Goal: Task Accomplishment & Management: Complete application form

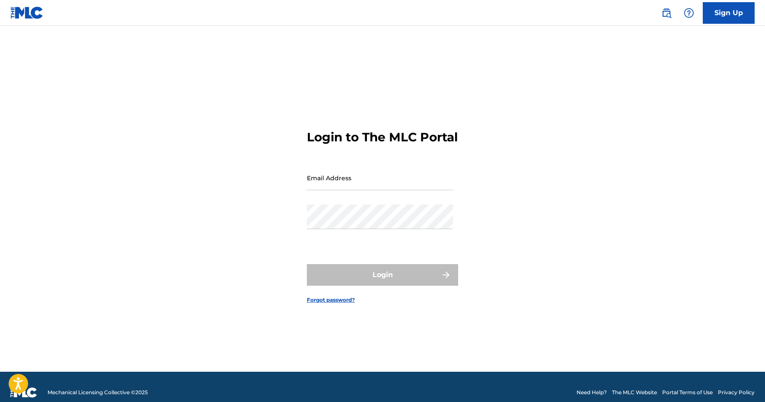
click at [361, 189] on input "Email Address" at bounding box center [380, 178] width 146 height 25
type input "[EMAIL_ADDRESS][DOMAIN_NAME]"
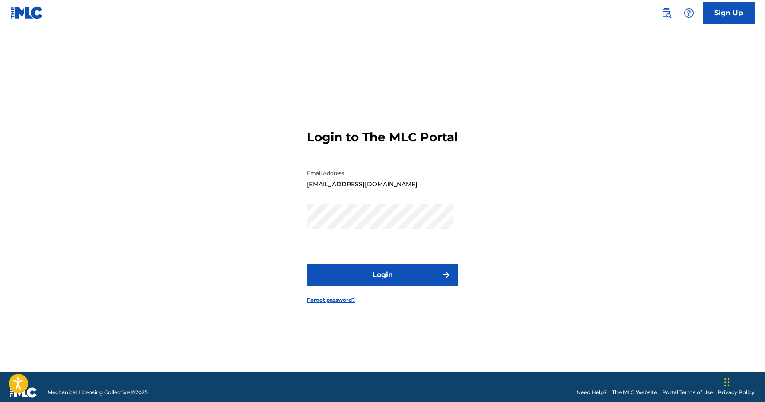
click at [359, 284] on button "Login" at bounding box center [382, 275] width 151 height 22
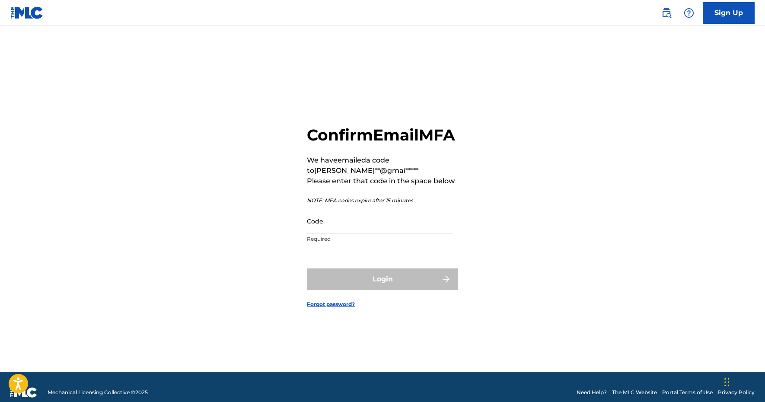
click at [374, 234] on input "Code" at bounding box center [380, 221] width 146 height 25
paste input "244549"
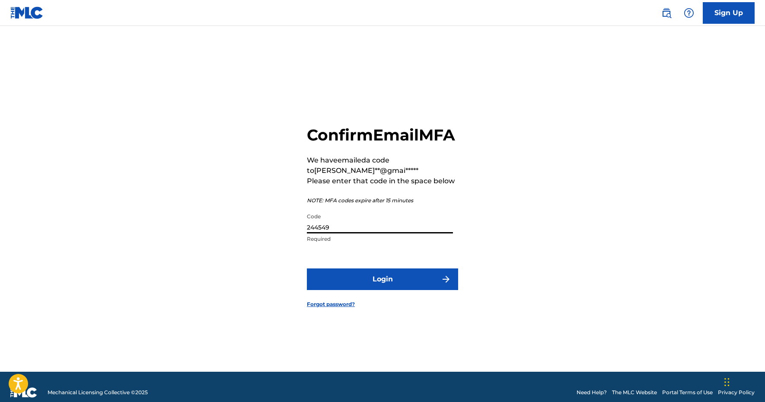
type input "244549"
click at [395, 279] on button "Login" at bounding box center [382, 280] width 151 height 22
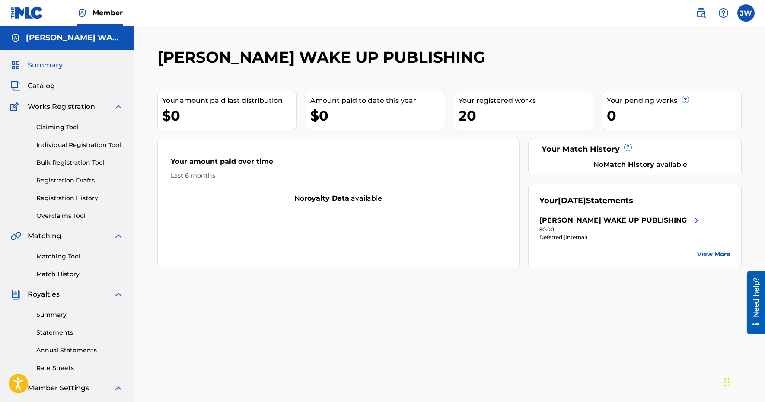
click at [69, 188] on div "Claiming Tool Individual Registration Tool Bulk Registration Tool Registration …" at bounding box center [66, 166] width 113 height 109
click at [69, 192] on div "Claiming Tool Individual Registration Tool Bulk Registration Tool Registration …" at bounding box center [66, 166] width 113 height 109
click at [67, 201] on link "Registration History" at bounding box center [79, 198] width 87 height 9
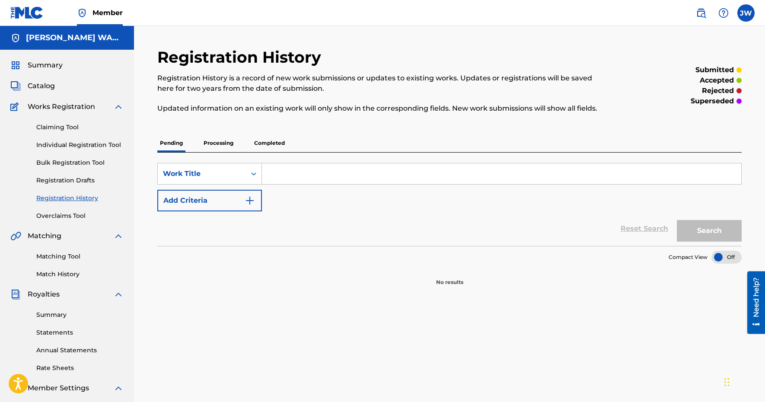
click at [276, 143] on p "Completed" at bounding box center [270, 143] width 36 height 18
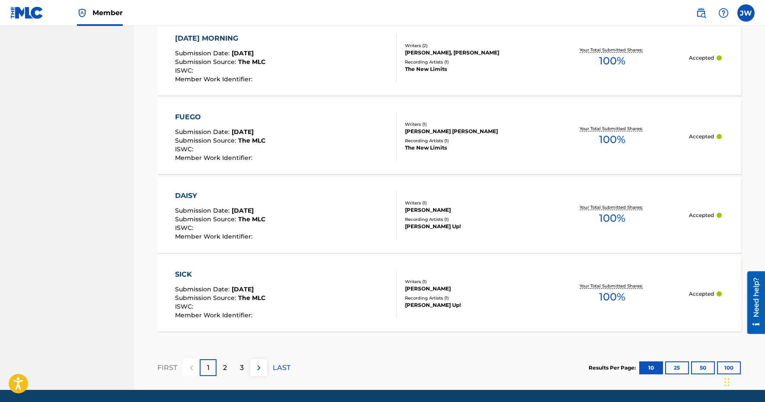
scroll to position [786, 0]
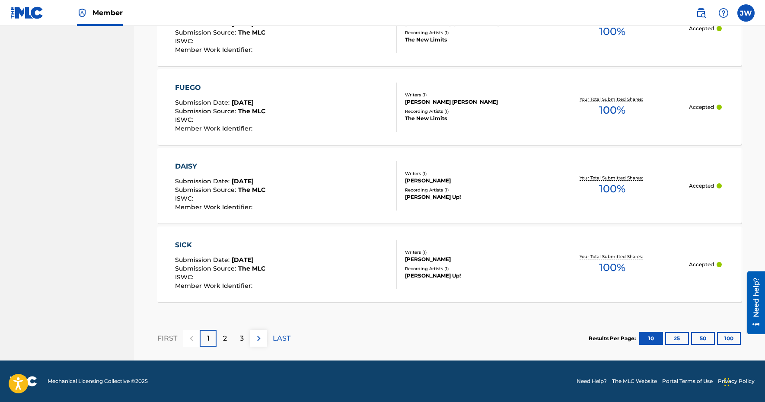
click at [284, 337] on p "LAST" at bounding box center [282, 338] width 18 height 10
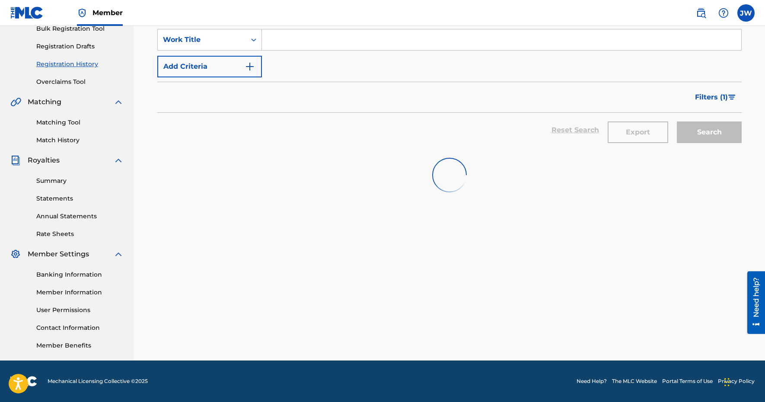
scroll to position [134, 0]
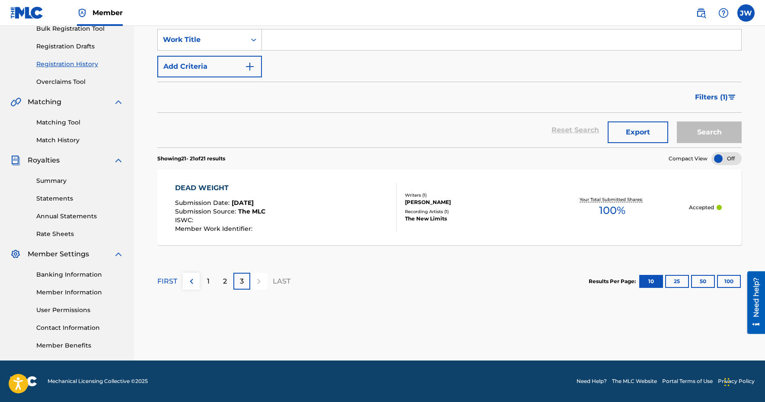
click at [224, 285] on p "2" at bounding box center [225, 281] width 4 height 10
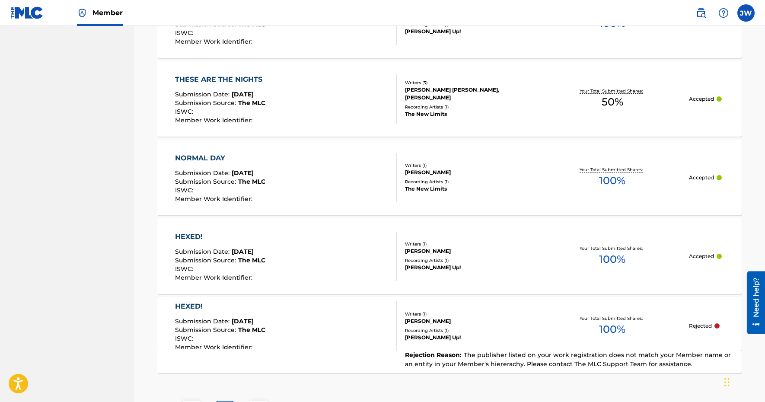
scroll to position [786, 0]
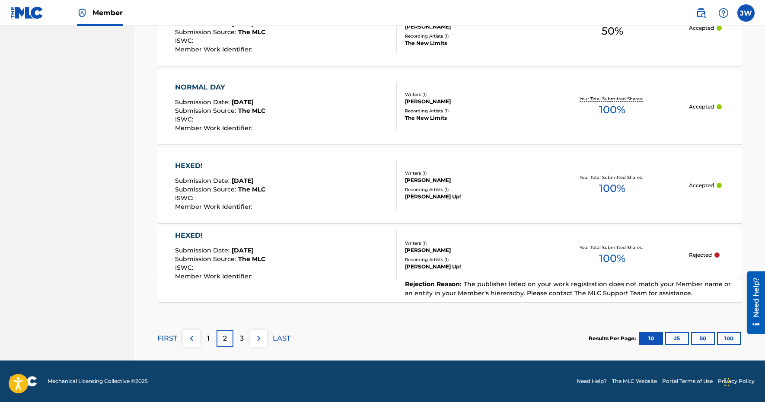
click at [205, 343] on div "1" at bounding box center [208, 338] width 17 height 17
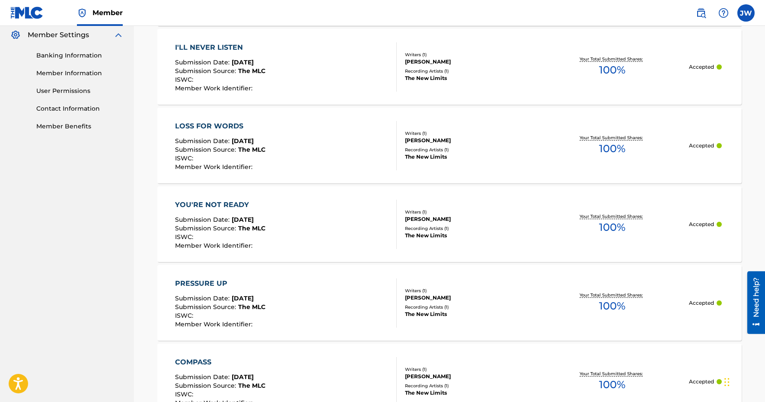
scroll to position [0, 0]
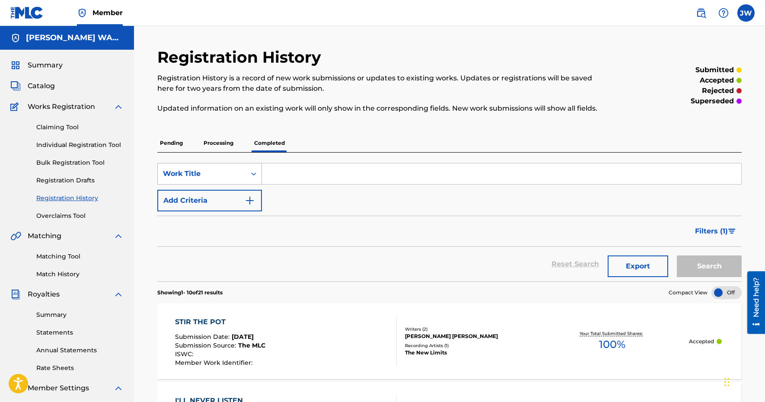
click at [184, 178] on div "Work Title" at bounding box center [202, 174] width 78 height 10
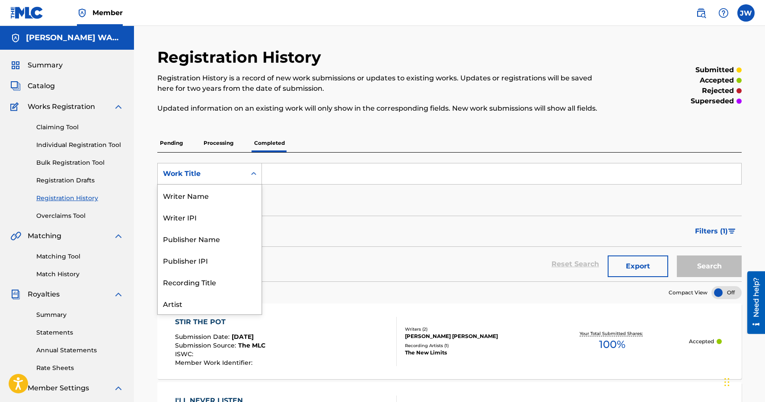
scroll to position [43, 0]
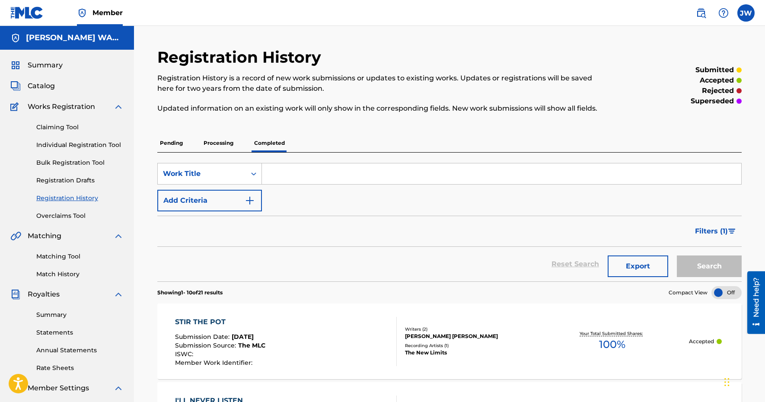
click at [190, 176] on div "Work Title" at bounding box center [202, 174] width 78 height 10
click at [79, 143] on link "Individual Registration Tool" at bounding box center [79, 145] width 87 height 9
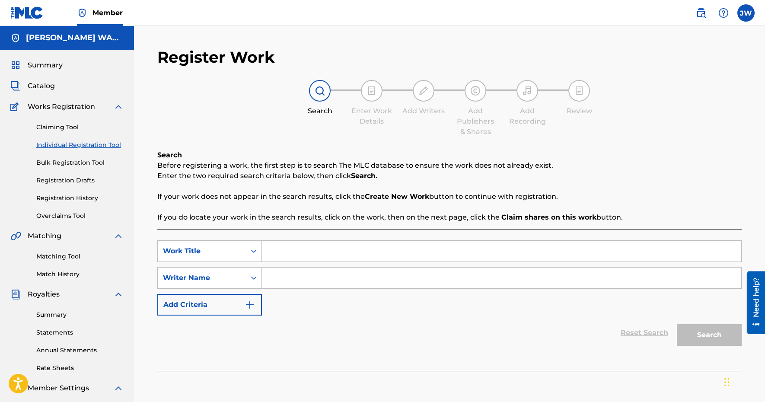
click at [358, 246] on input "Search Form" at bounding box center [502, 251] width 480 height 21
type input "Entitled"
click at [324, 275] on input "Search Form" at bounding box center [502, 278] width 480 height 21
type input "[PERSON_NAME]"
click at [715, 336] on button "Search" at bounding box center [709, 335] width 65 height 22
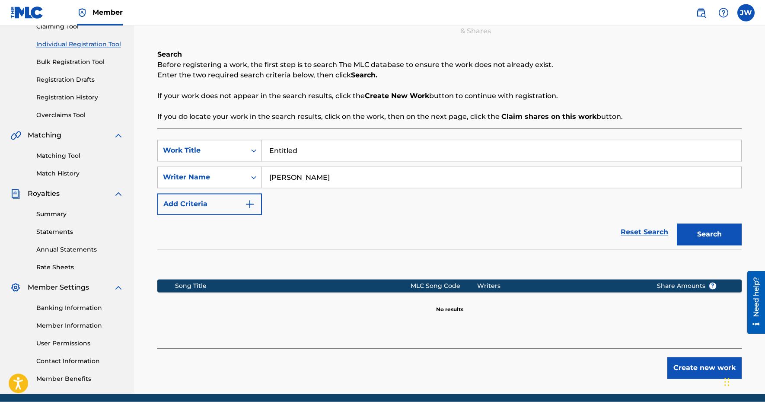
scroll to position [94, 0]
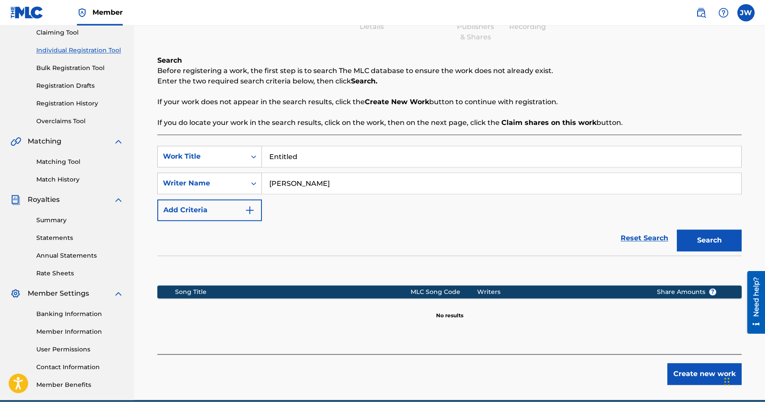
click at [692, 365] on button "Create new work" at bounding box center [705, 375] width 74 height 22
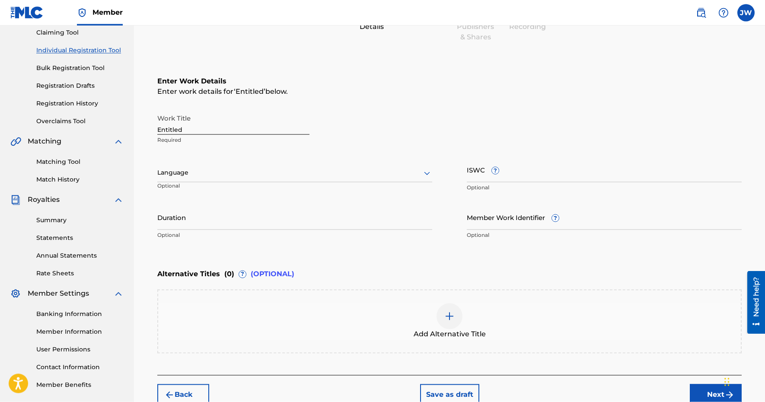
click at [208, 121] on input "Entitled" at bounding box center [233, 122] width 152 height 25
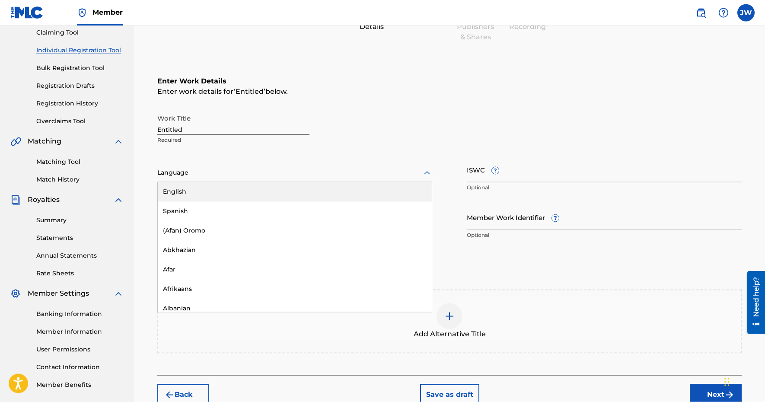
click at [204, 181] on div "Language" at bounding box center [294, 173] width 275 height 18
click at [211, 185] on div "English" at bounding box center [295, 191] width 274 height 19
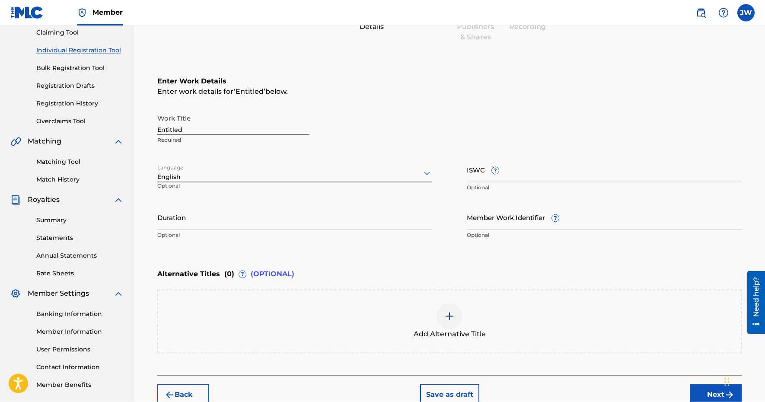
scroll to position [108, 0]
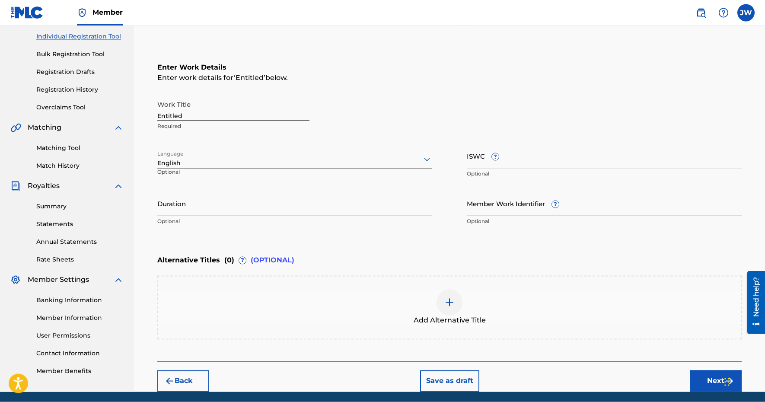
click at [272, 205] on input "Duration" at bounding box center [294, 204] width 275 height 25
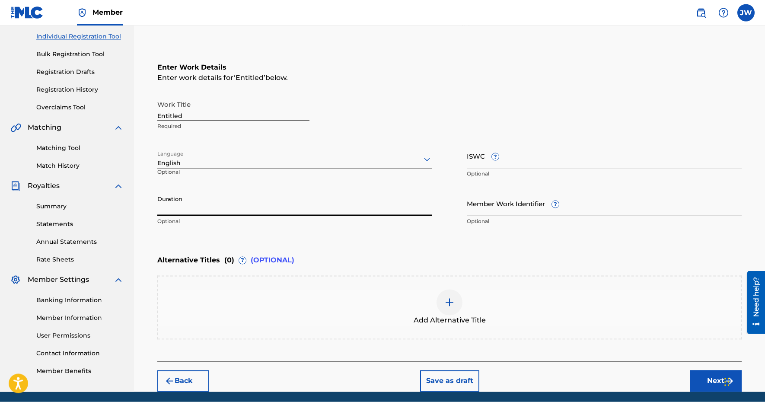
paste input "02:19"
type input "02:19"
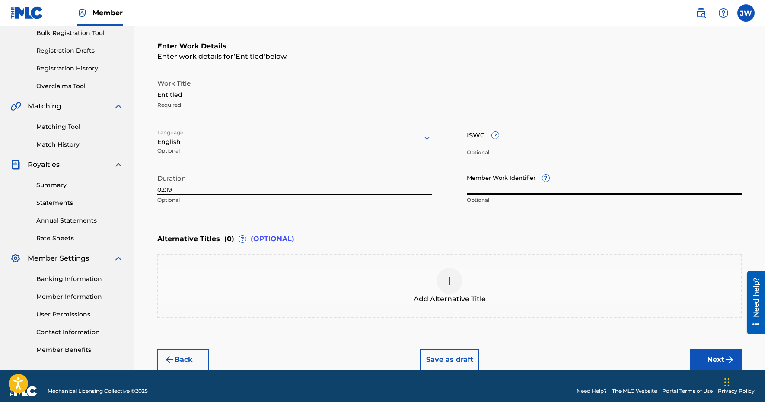
scroll to position [139, 0]
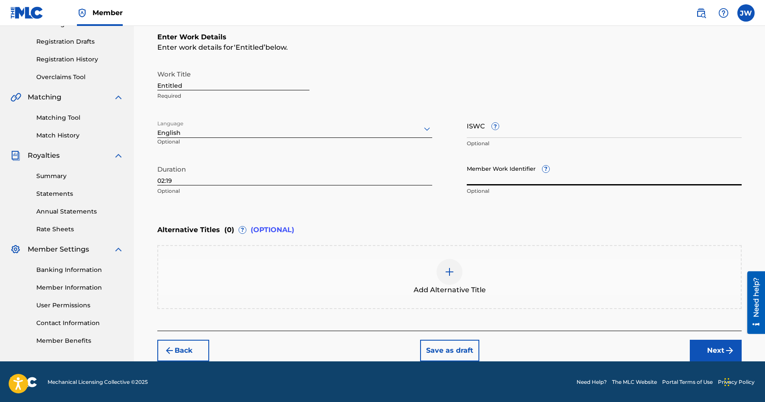
click at [707, 352] on button "Next" at bounding box center [716, 351] width 52 height 22
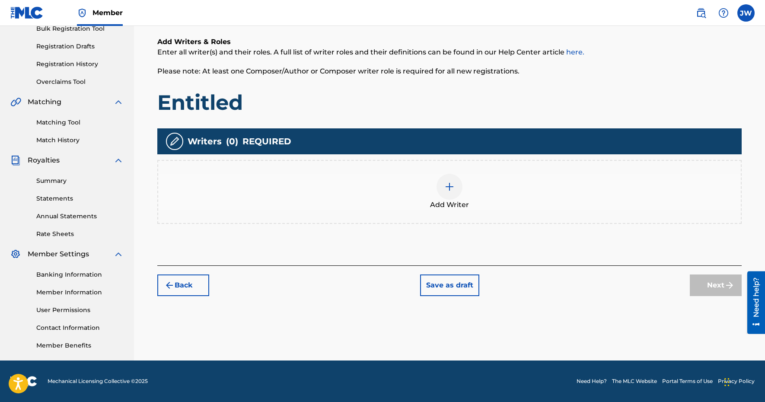
scroll to position [134, 0]
click at [452, 184] on img at bounding box center [450, 187] width 10 height 10
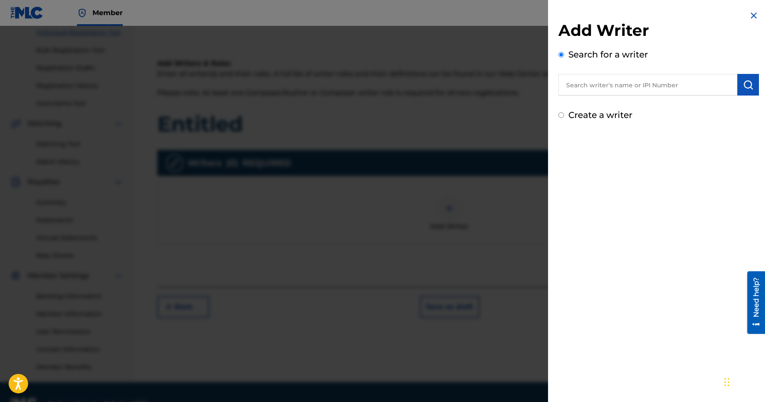
scroll to position [105, 0]
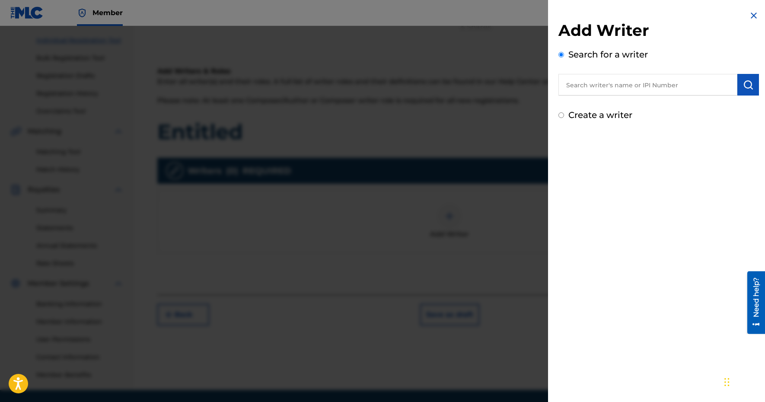
click at [597, 85] on input "text" at bounding box center [648, 85] width 179 height 22
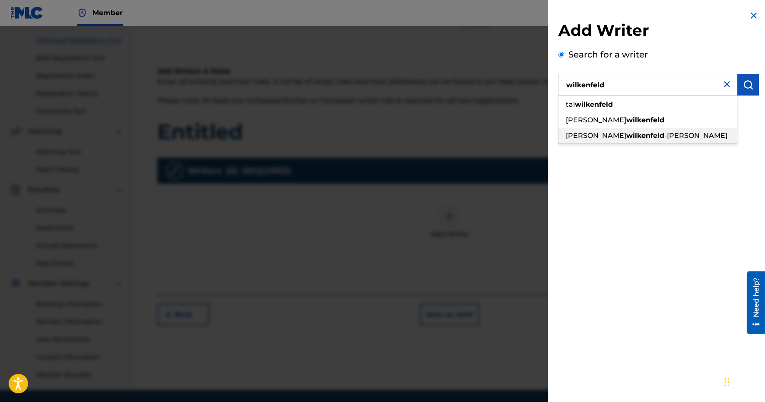
click at [627, 139] on strong "wilkenfeld" at bounding box center [646, 135] width 38 height 8
type input "[PERSON_NAME]"
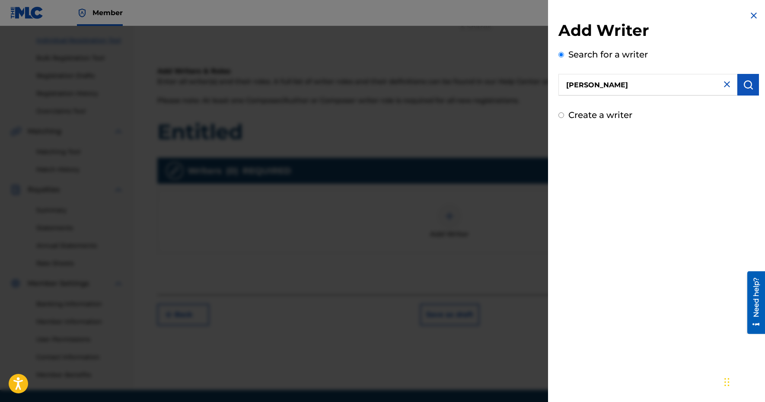
click at [737, 90] on input "[PERSON_NAME]" at bounding box center [648, 85] width 179 height 22
click at [744, 88] on img "submit" at bounding box center [748, 85] width 10 height 10
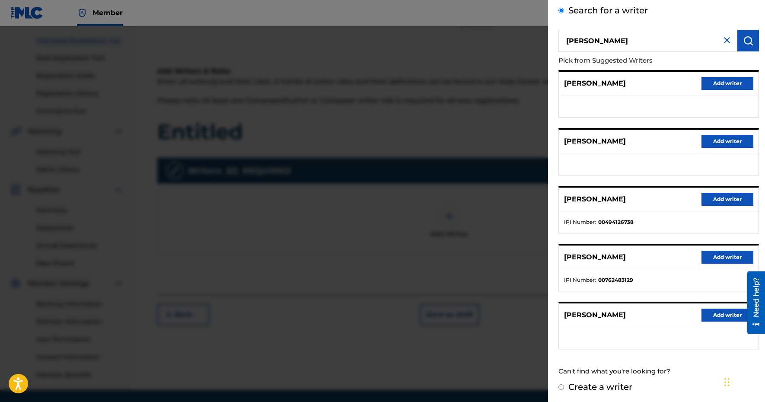
scroll to position [46, 0]
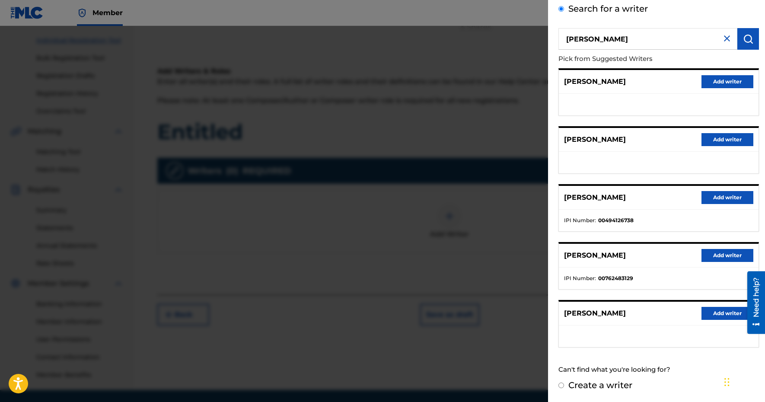
click at [729, 253] on button "Add writer" at bounding box center [728, 255] width 52 height 13
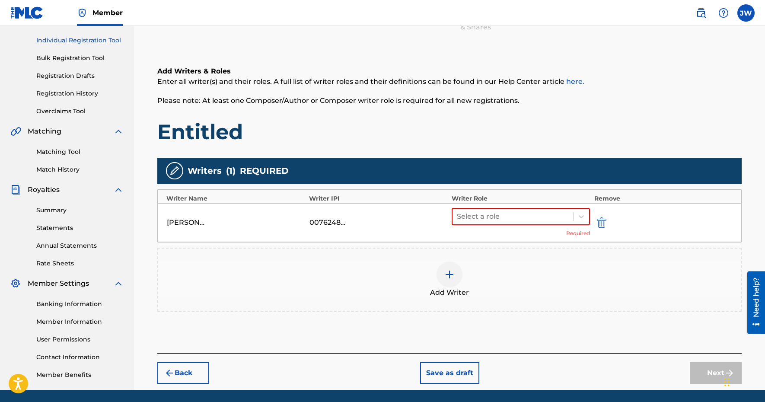
click at [519, 208] on div "[PERSON_NAME] 00762483129 Select a role Required" at bounding box center [450, 222] width 584 height 39
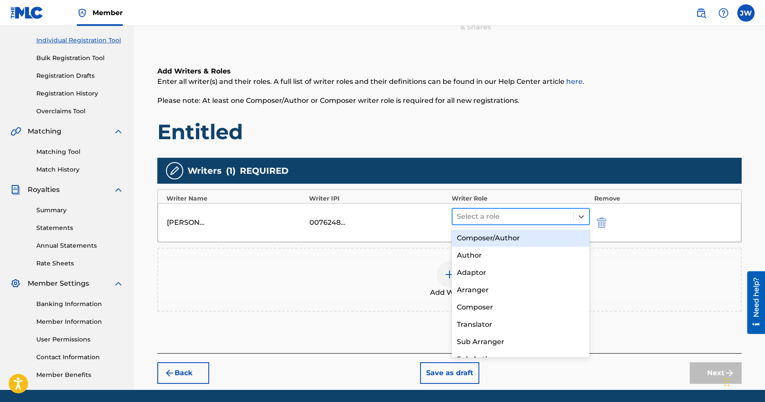
click at [519, 214] on div at bounding box center [513, 217] width 112 height 12
click at [515, 243] on div "Composer/Author Author Adaptor Arranger Composer Translator Sub Arranger Sub Au…" at bounding box center [521, 293] width 138 height 130
click at [515, 243] on div "Composer/Author" at bounding box center [521, 238] width 138 height 17
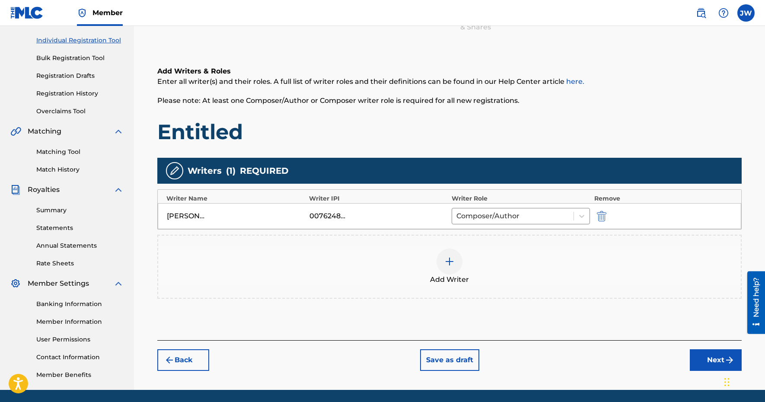
click at [735, 353] on button "Next" at bounding box center [716, 360] width 52 height 22
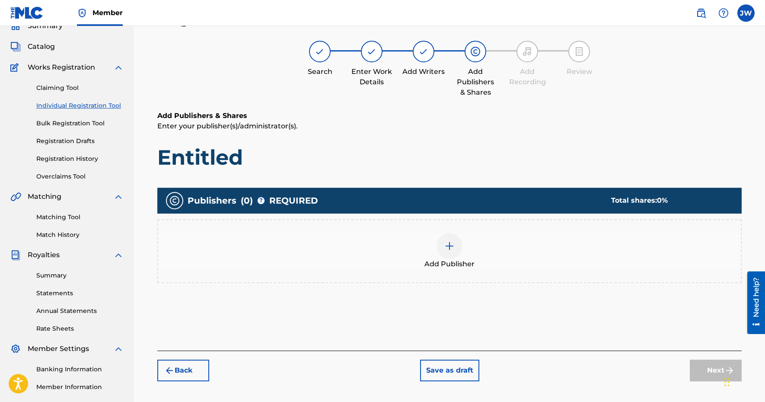
scroll to position [39, 0]
click at [445, 243] on img at bounding box center [450, 246] width 10 height 10
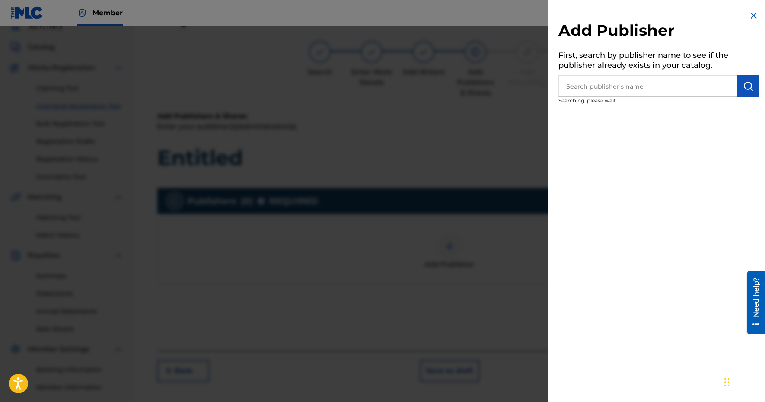
click at [599, 89] on input "text" at bounding box center [648, 86] width 179 height 22
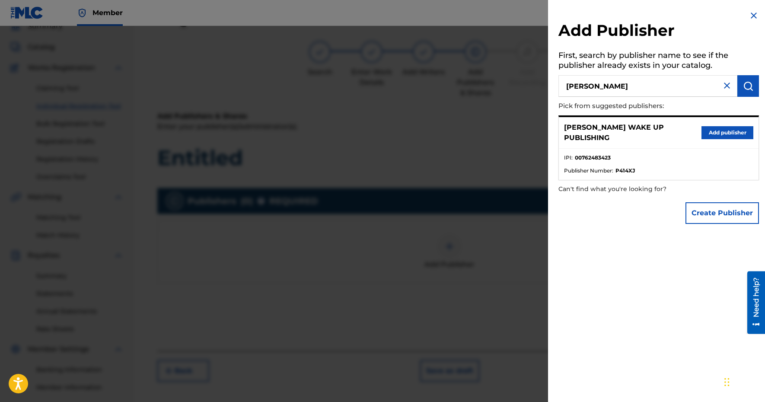
type input "[PERSON_NAME]"
click at [729, 126] on button "Add publisher" at bounding box center [728, 132] width 52 height 13
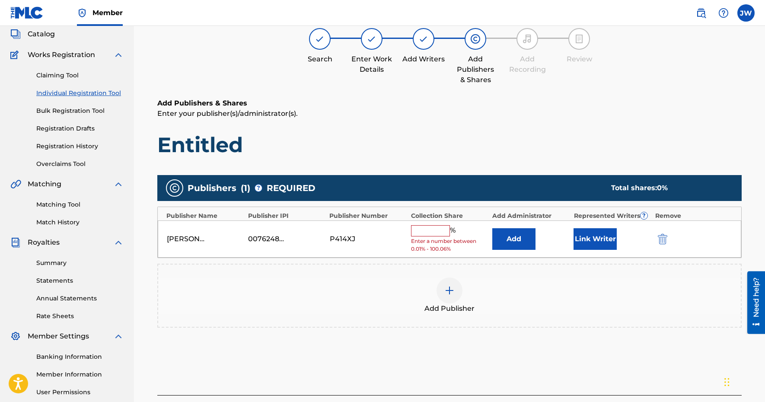
scroll to position [70, 0]
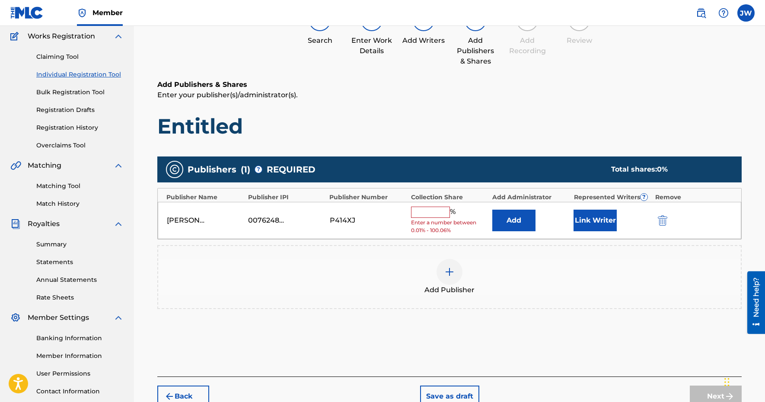
click at [434, 202] on div "[PERSON_NAME] WAKE UP PUBLISHING 00762483423 P414XJ % Enter a number between 0.…" at bounding box center [450, 221] width 584 height 38
click at [434, 211] on input "text" at bounding box center [430, 212] width 39 height 11
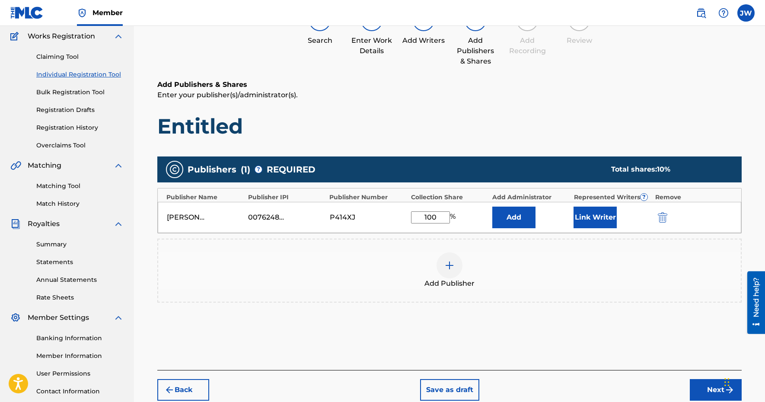
type input "100"
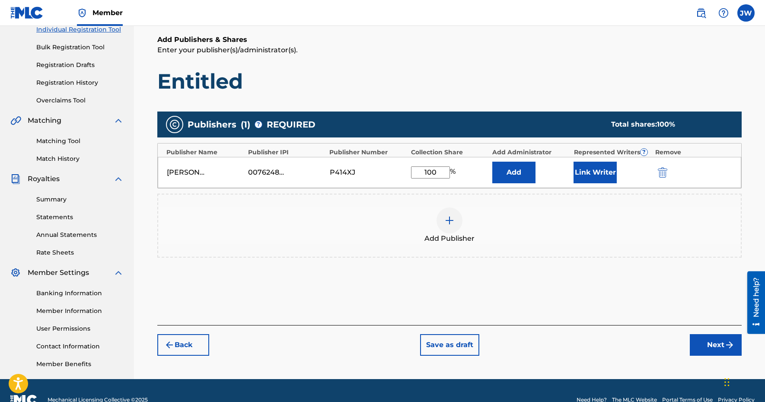
click at [715, 351] on button "Next" at bounding box center [716, 345] width 52 height 22
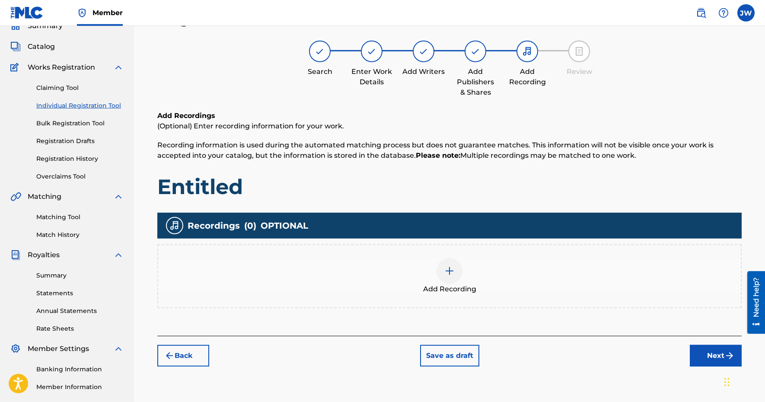
scroll to position [39, 0]
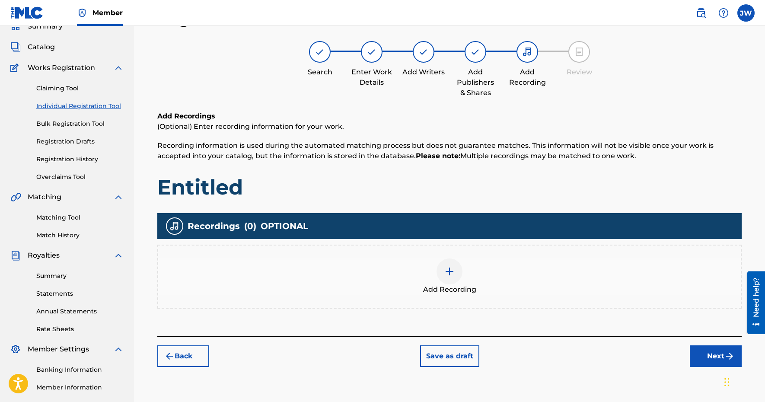
click at [461, 269] on div at bounding box center [450, 272] width 26 height 26
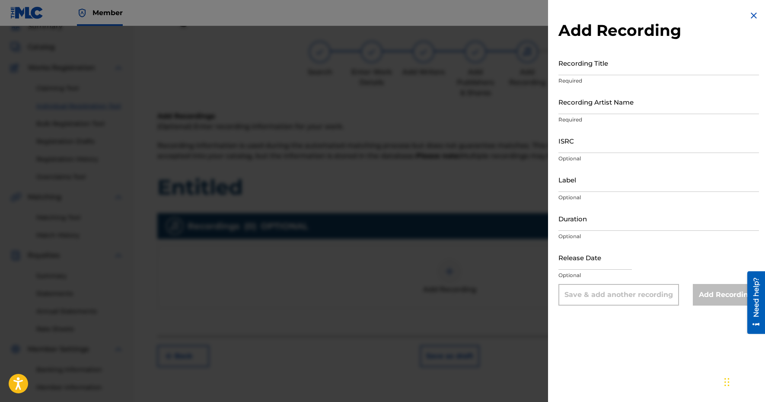
click at [597, 67] on input "Recording Title" at bounding box center [659, 63] width 201 height 25
type input "Entitled"
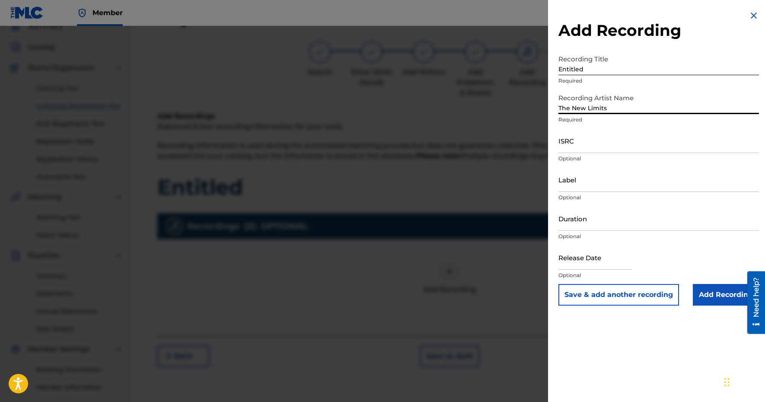
type input "The New Limits"
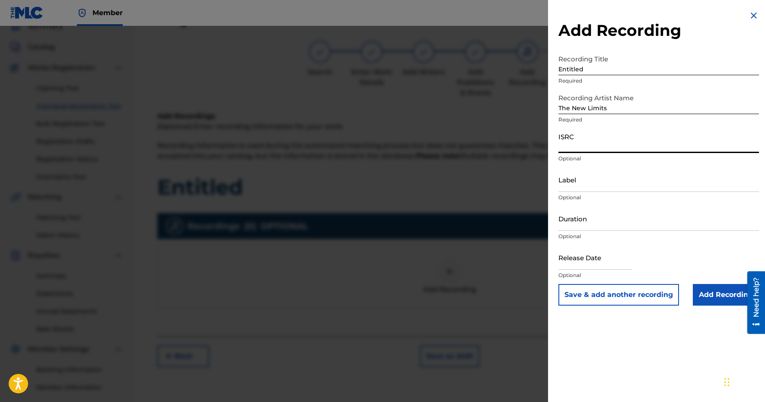
paste input "CBEYJ2545445"
type input "CBEYJ2545445"
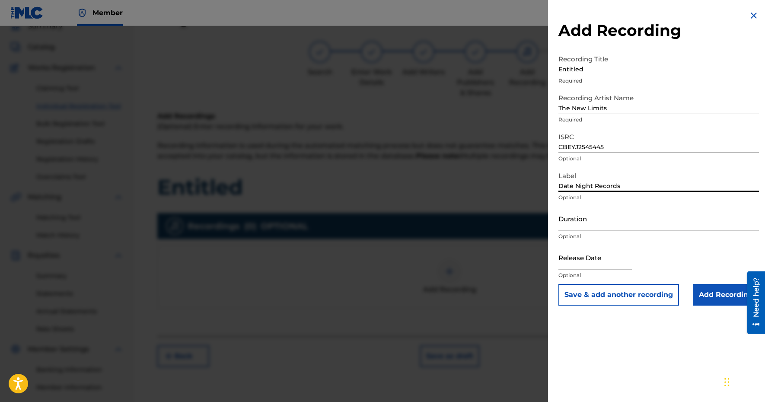
type input "Date Night Records"
click at [584, 229] on input "Duration" at bounding box center [659, 218] width 201 height 25
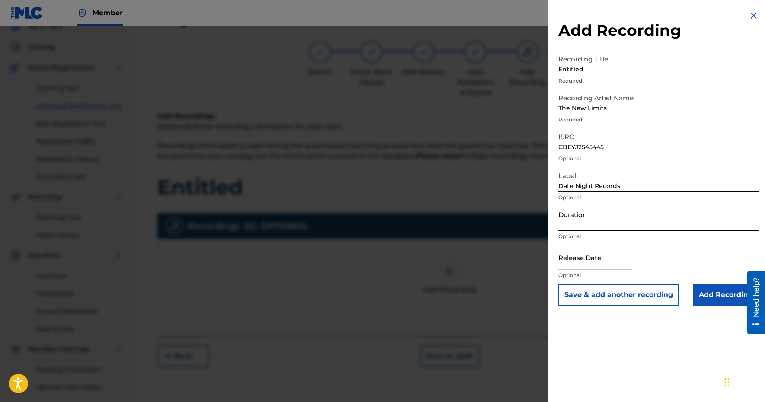
paste input "02:19"
type input "02:19"
click at [583, 263] on input "text" at bounding box center [596, 257] width 74 height 25
select select "8"
select select "2025"
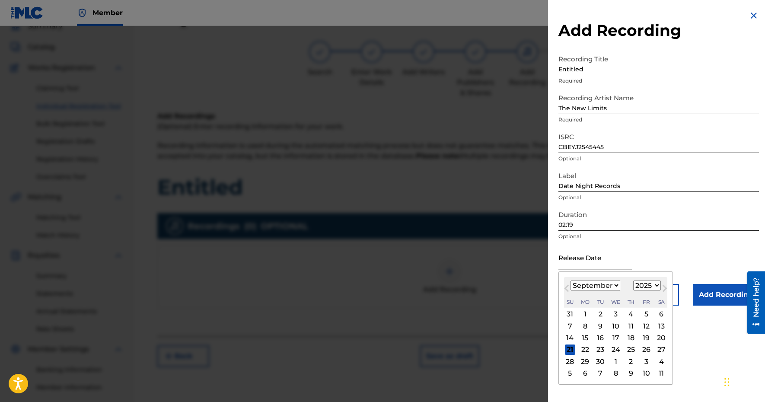
click at [646, 339] on div "19" at bounding box center [646, 338] width 10 height 10
type input "[DATE]"
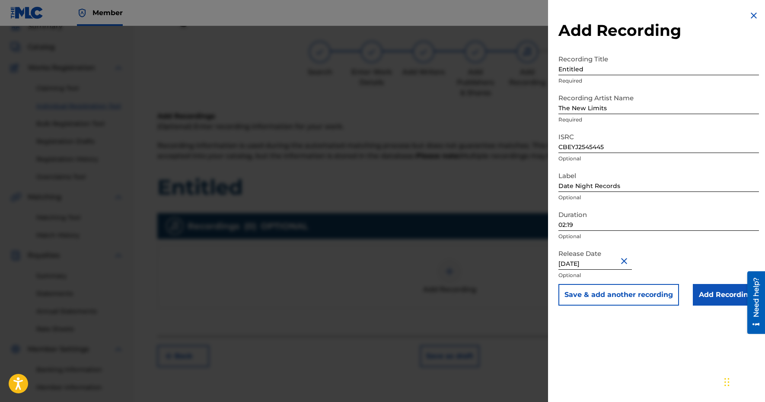
click at [717, 293] on input "Add Recording" at bounding box center [726, 295] width 66 height 22
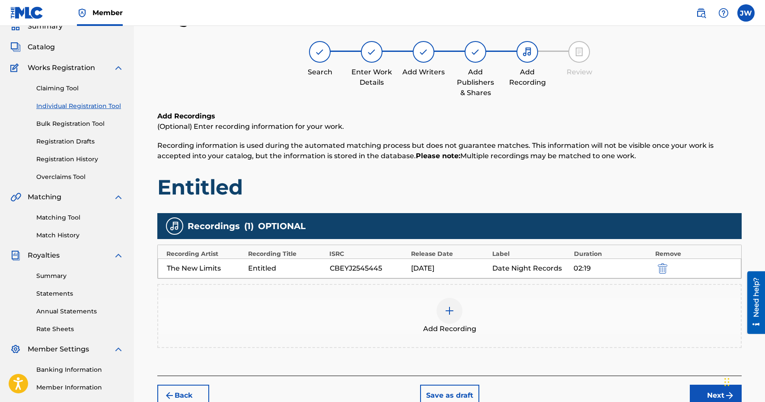
scroll to position [134, 0]
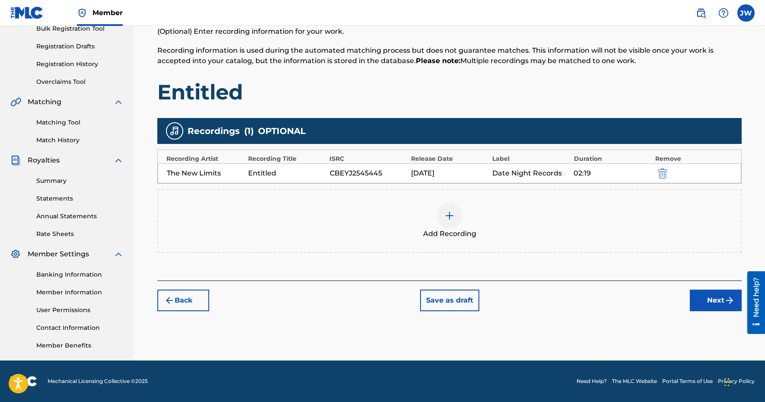
click at [721, 308] on button "Next" at bounding box center [716, 301] width 52 height 22
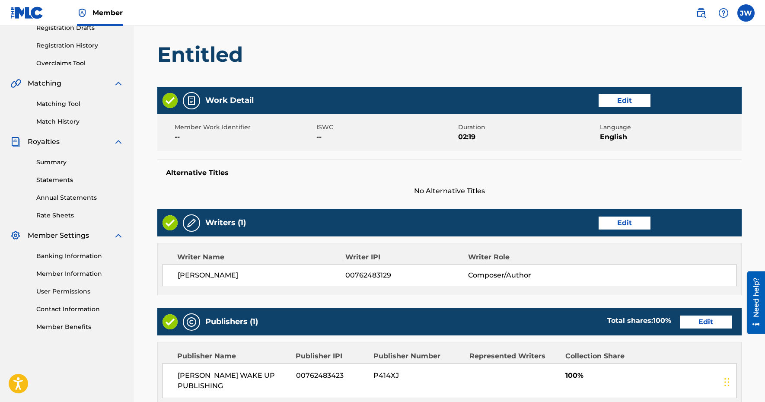
scroll to position [329, 0]
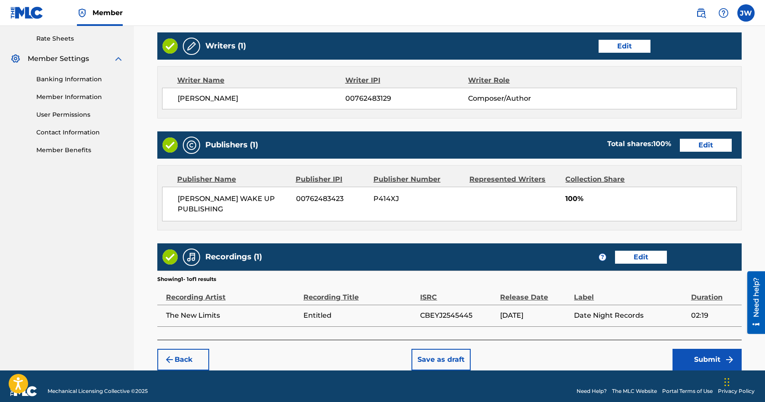
click at [691, 349] on button "Submit" at bounding box center [707, 360] width 69 height 22
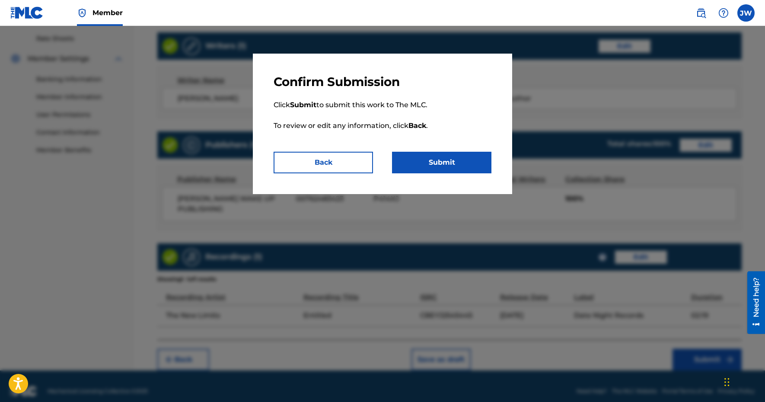
click at [455, 152] on button "Submit" at bounding box center [441, 163] width 99 height 22
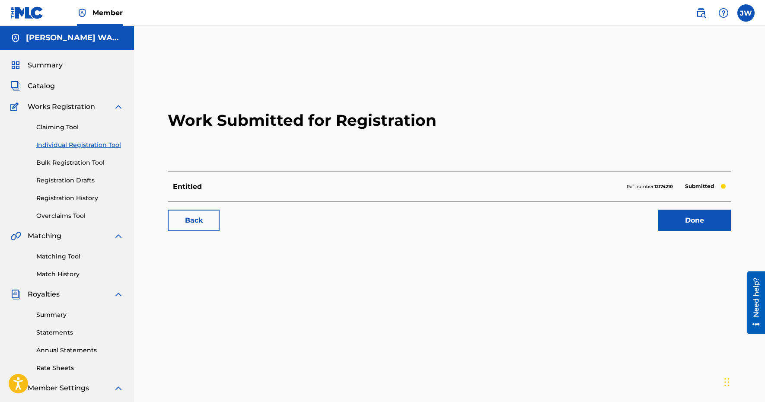
click at [685, 218] on link "Done" at bounding box center [695, 221] width 74 height 22
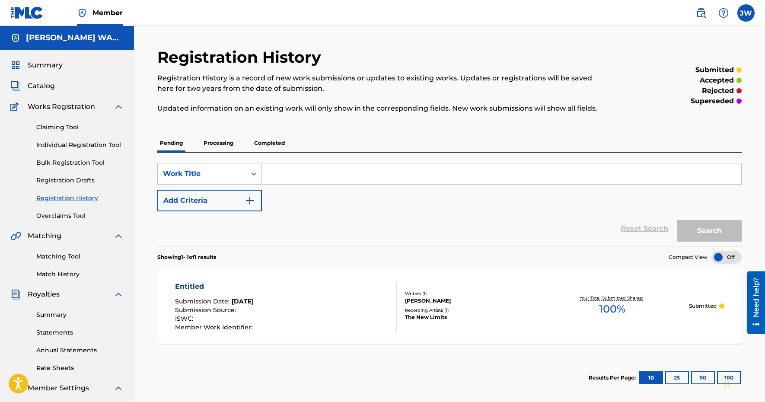
click at [316, 173] on input "Search Form" at bounding box center [502, 173] width 480 height 21
type input "too little too late"
click at [693, 227] on button "Search" at bounding box center [709, 231] width 65 height 22
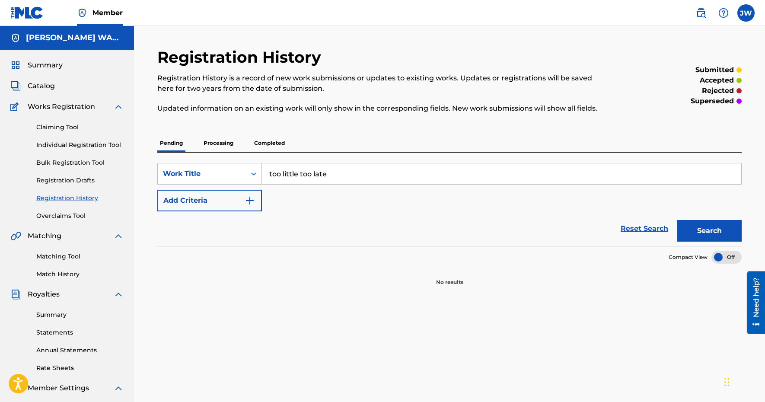
click at [68, 145] on link "Individual Registration Tool" at bounding box center [79, 145] width 87 height 9
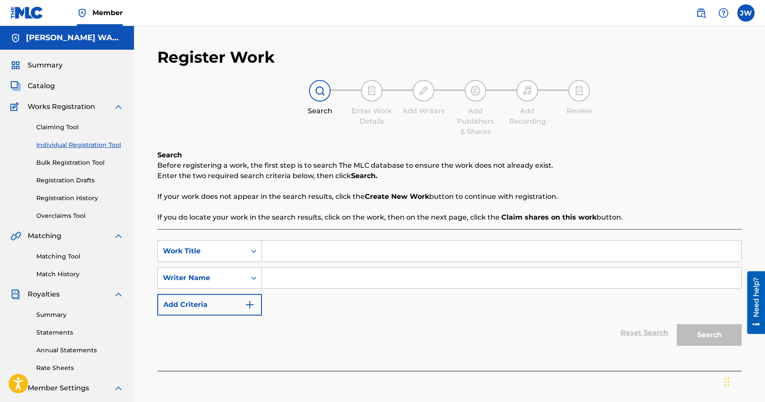
click at [290, 252] on input "Search Form" at bounding box center [502, 251] width 480 height 21
paste input "Little Too Late (I Promise)"
type input "Too Little Too Late (I Promise)"
click at [406, 272] on input "Search Form" at bounding box center [502, 278] width 480 height 21
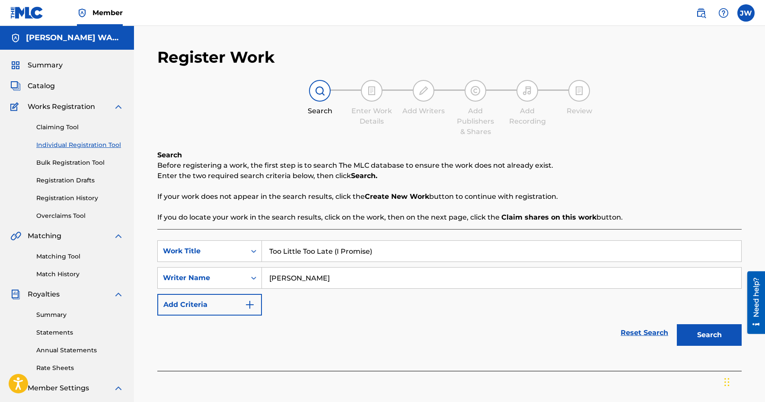
type input "[PERSON_NAME]"
click at [685, 342] on button "Search" at bounding box center [709, 335] width 65 height 22
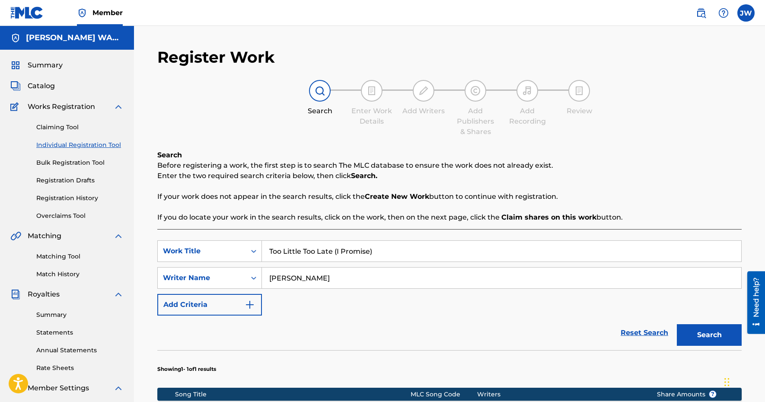
scroll to position [180, 0]
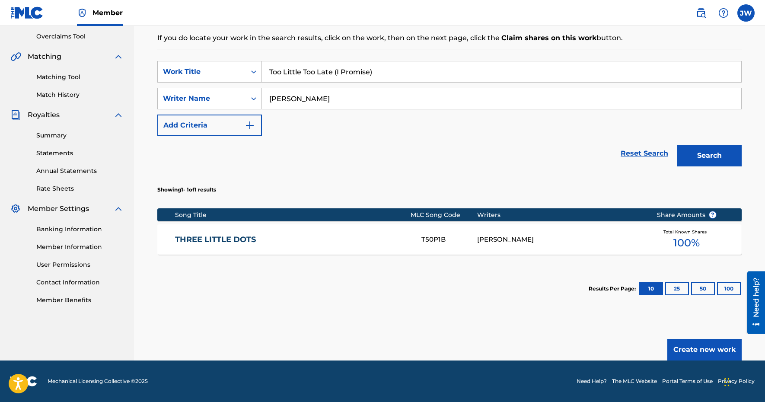
click at [698, 342] on button "Create new work" at bounding box center [705, 350] width 74 height 22
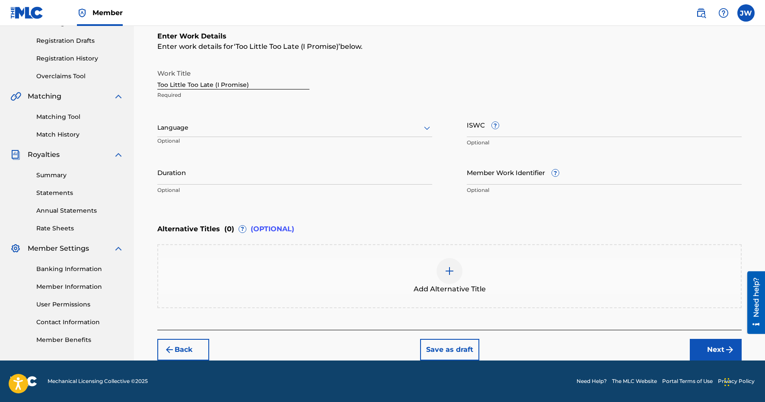
scroll to position [139, 0]
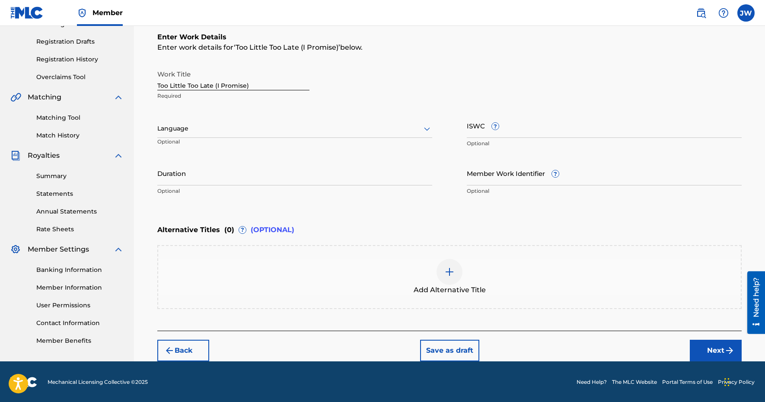
click at [380, 125] on div at bounding box center [294, 128] width 275 height 11
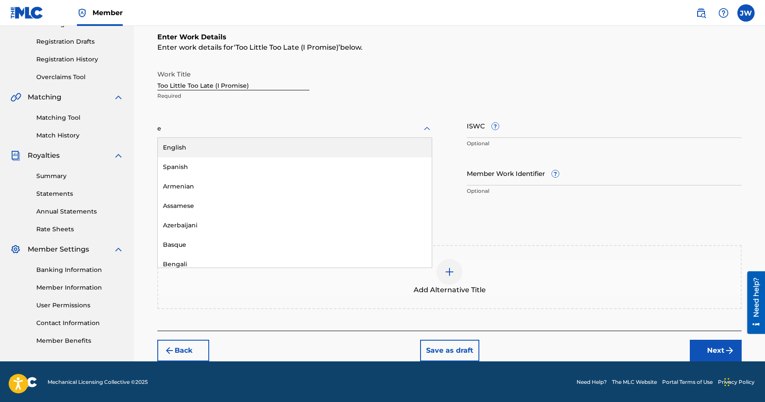
type input "en"
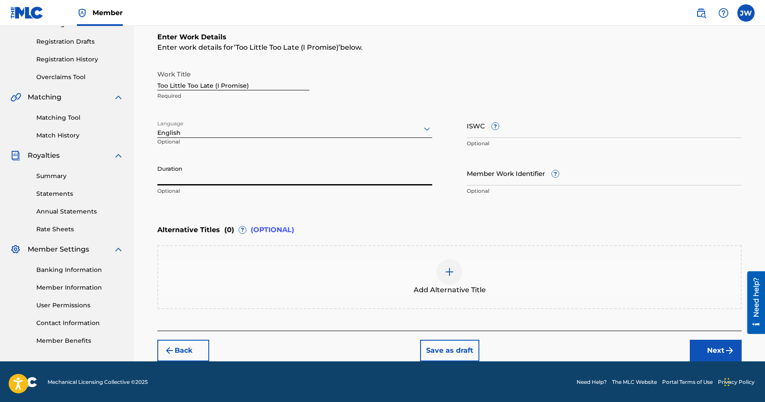
click at [202, 163] on input "Duration" at bounding box center [294, 173] width 275 height 25
paste input ":02:38"
type input "02:38"
click at [447, 267] on img at bounding box center [450, 272] width 10 height 10
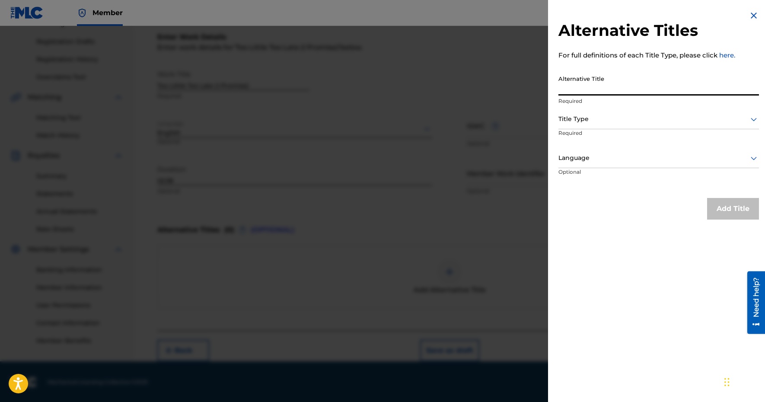
click at [605, 84] on input "Alternative Title" at bounding box center [659, 83] width 201 height 25
click at [596, 118] on div at bounding box center [659, 119] width 201 height 11
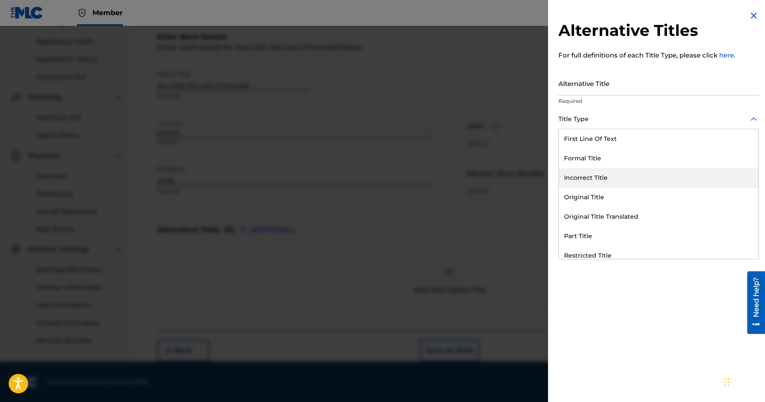
click at [609, 178] on div "Incorrect Title" at bounding box center [659, 177] width 200 height 19
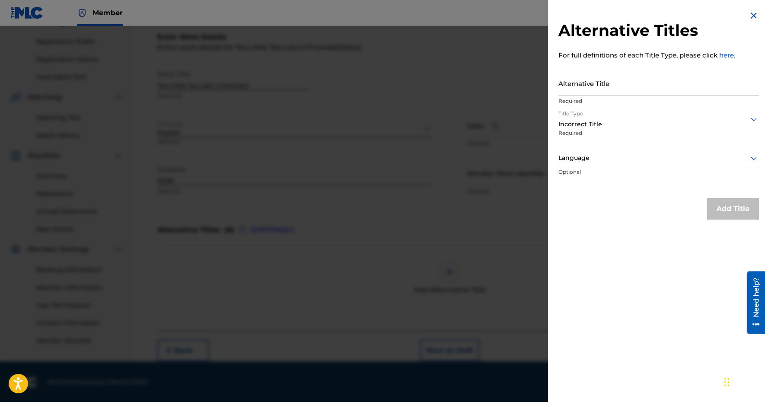
click at [601, 78] on input "Alternative Title" at bounding box center [659, 83] width 201 height 25
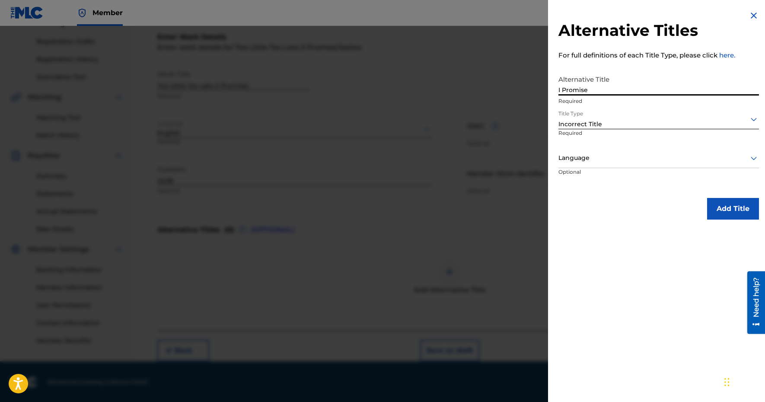
type input "I Promise"
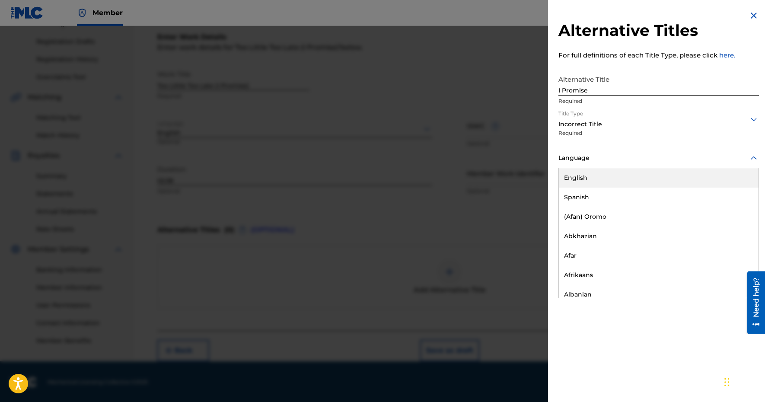
click at [647, 163] on div at bounding box center [659, 158] width 201 height 11
click at [646, 174] on div "English" at bounding box center [659, 177] width 200 height 19
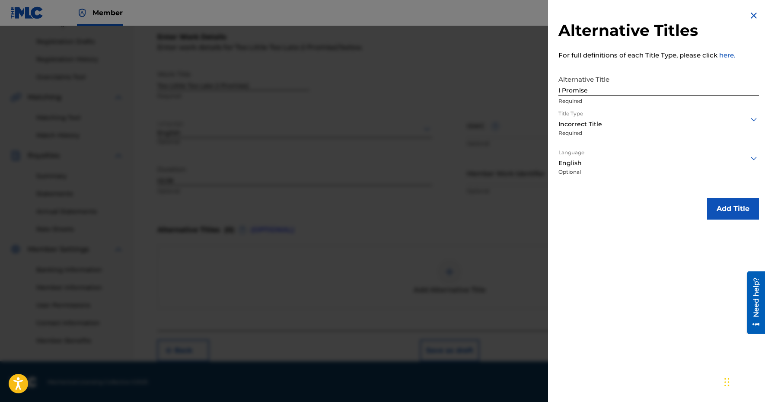
click at [740, 214] on button "Add Title" at bounding box center [733, 209] width 52 height 22
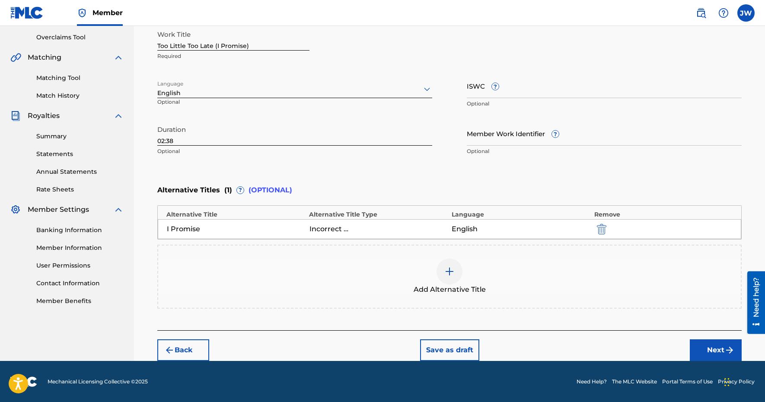
click at [722, 352] on button "Next" at bounding box center [716, 350] width 52 height 22
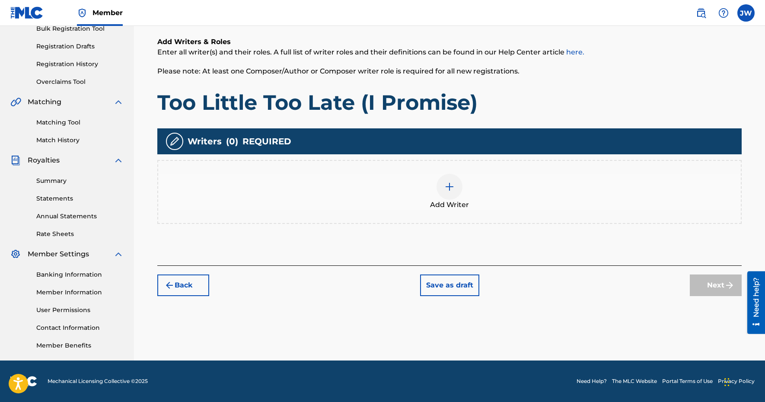
click at [457, 192] on div at bounding box center [450, 187] width 26 height 26
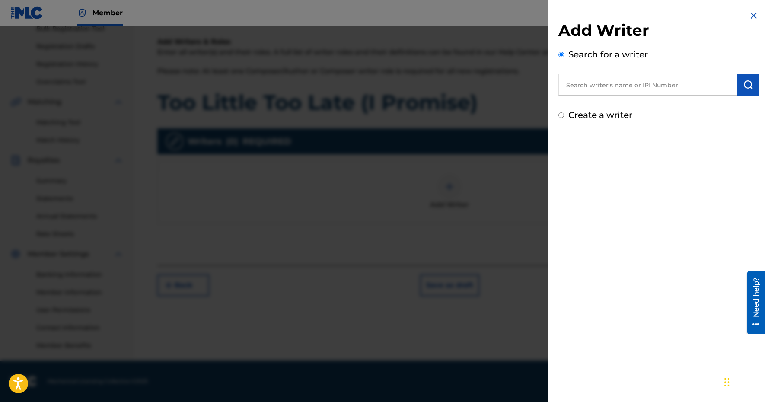
click at [599, 84] on input "text" at bounding box center [648, 85] width 179 height 22
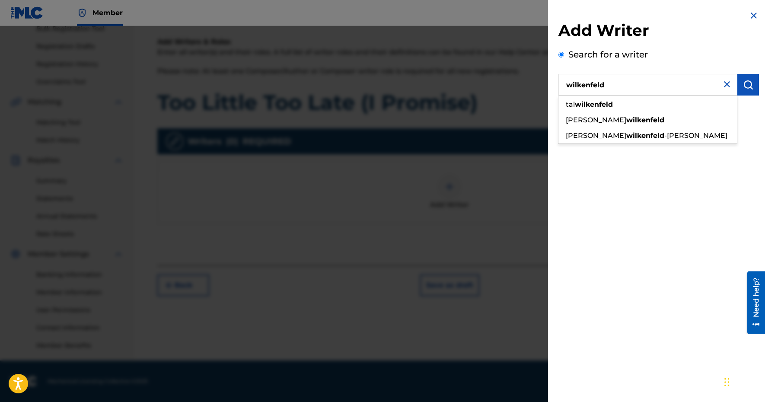
type input "wilkenfeld"
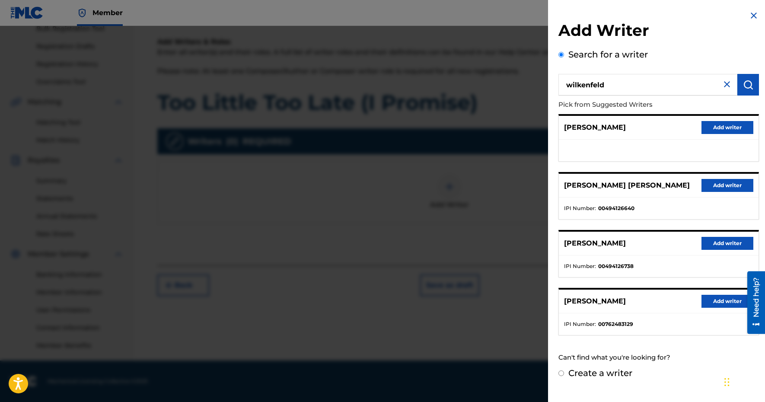
click at [718, 298] on button "Add writer" at bounding box center [728, 301] width 52 height 13
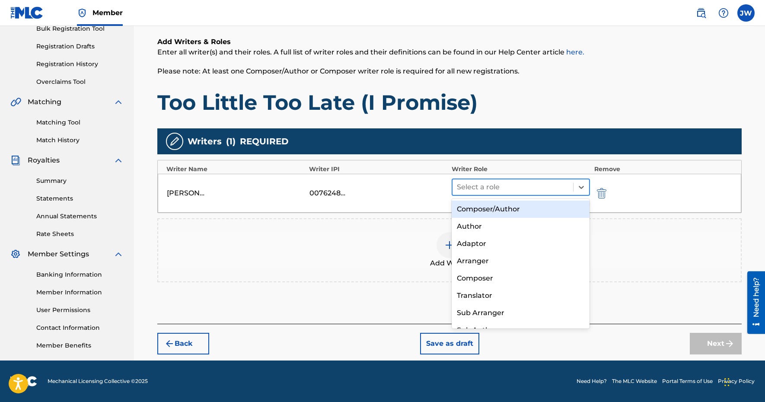
click at [545, 192] on div at bounding box center [513, 187] width 112 height 12
click at [537, 214] on div "Composer/Author" at bounding box center [521, 209] width 138 height 17
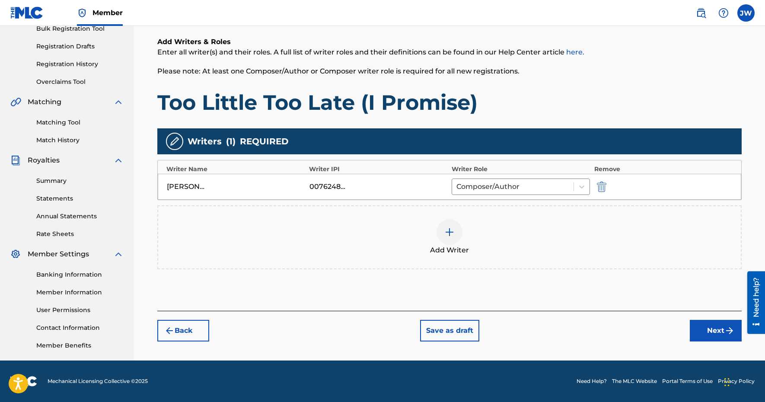
click at [720, 329] on button "Next" at bounding box center [716, 331] width 52 height 22
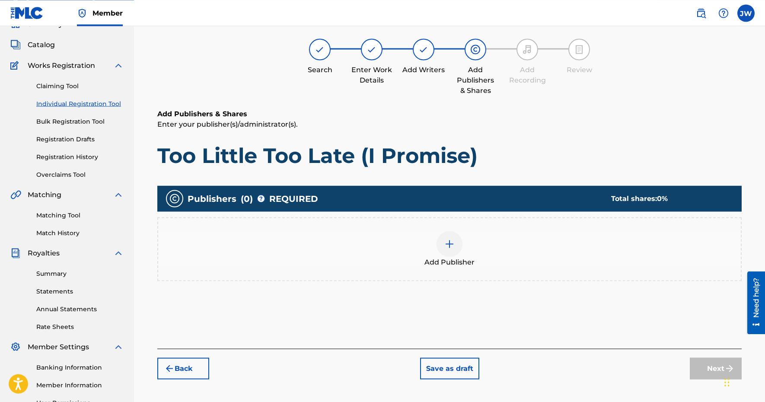
scroll to position [39, 0]
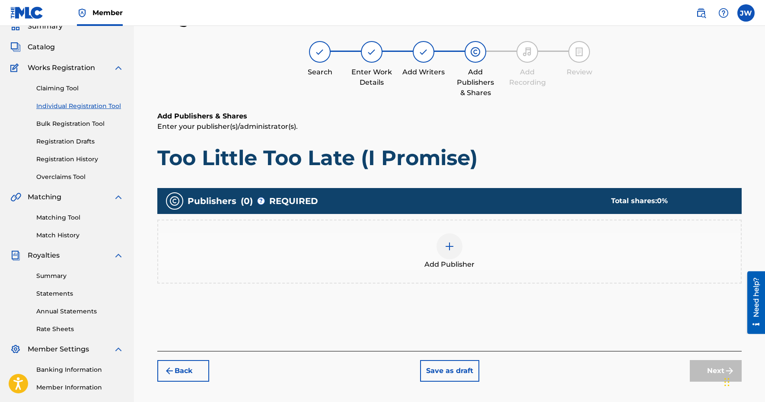
click at [452, 246] on img at bounding box center [450, 246] width 10 height 10
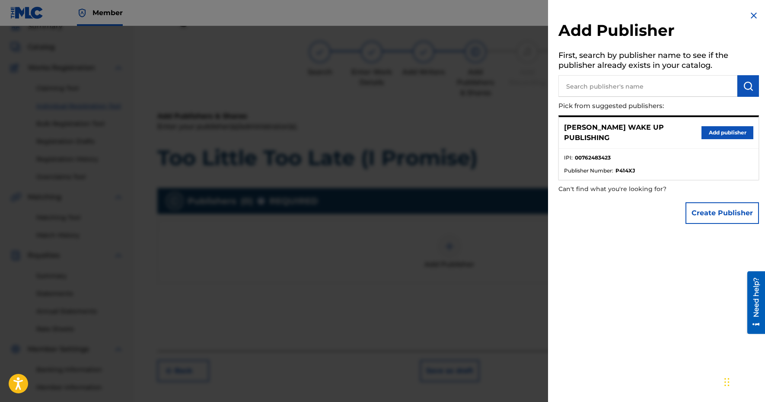
click at [617, 80] on input "text" at bounding box center [648, 86] width 179 height 22
click at [716, 127] on button "Add publisher" at bounding box center [728, 132] width 52 height 13
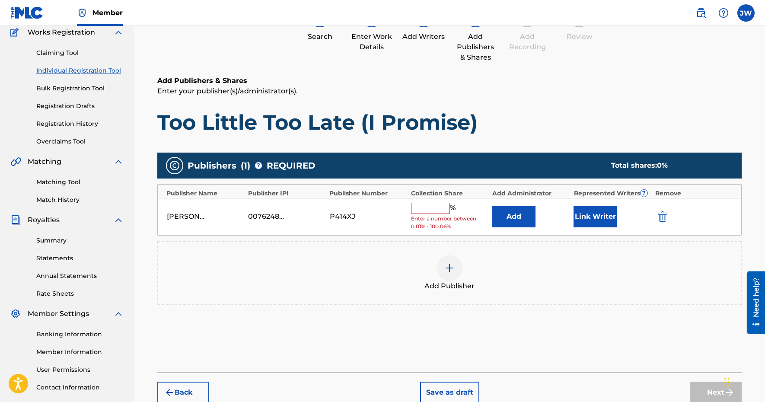
scroll to position [102, 0]
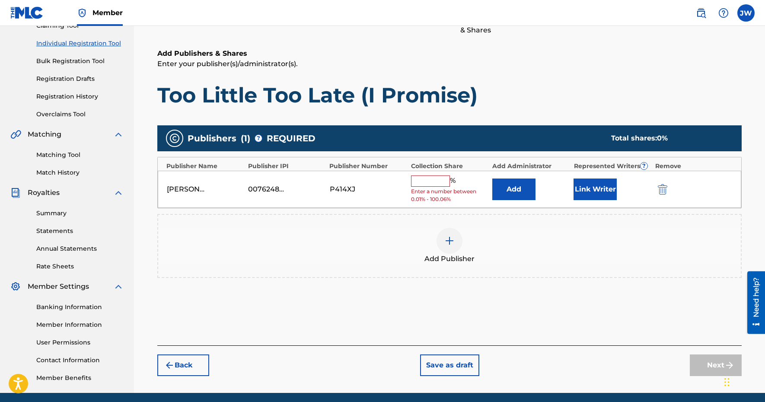
click at [426, 186] on input "text" at bounding box center [430, 181] width 39 height 11
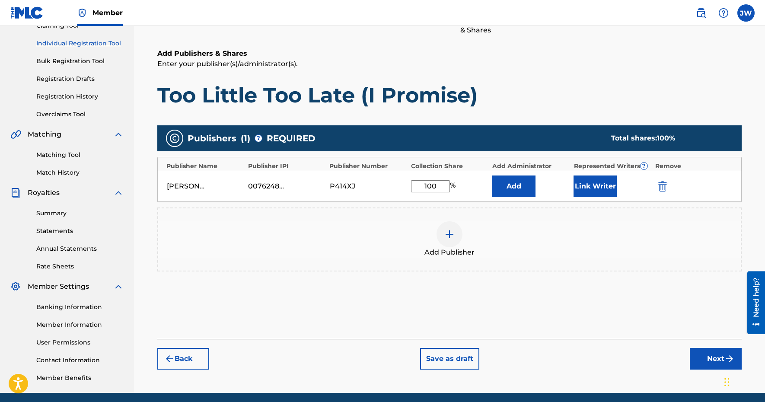
type input "100"
click at [713, 361] on button "Next" at bounding box center [716, 359] width 52 height 22
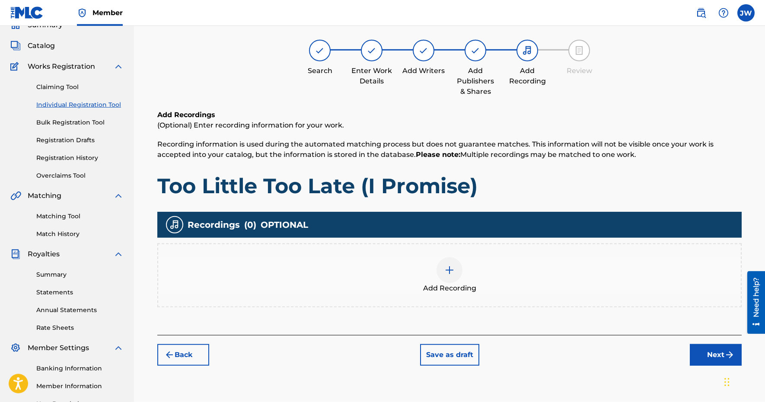
scroll to position [39, 0]
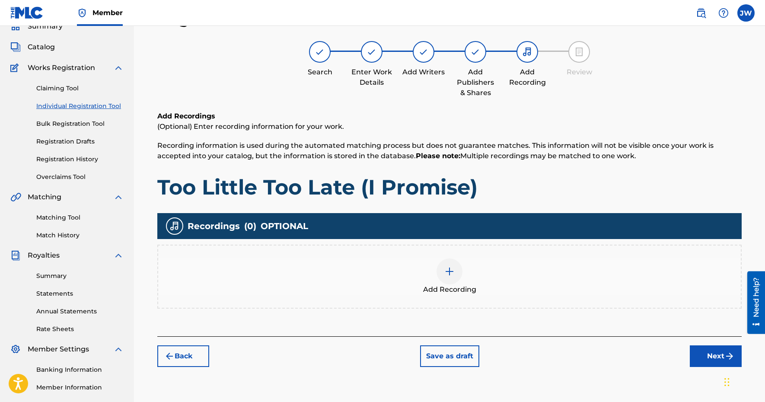
click at [465, 270] on div "Add Recording" at bounding box center [449, 277] width 583 height 36
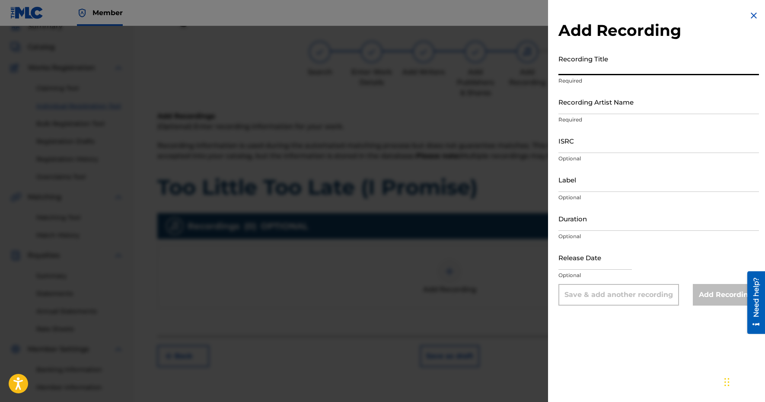
click at [598, 63] on input "Recording Title" at bounding box center [659, 63] width 201 height 25
paste input "Too Little Too Late (I Promise)"
type input "Too Little Too Late (I Promise)"
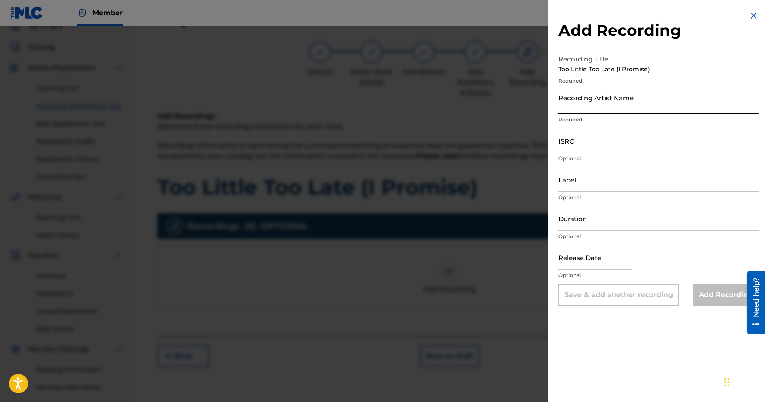
click at [598, 106] on input "Recording Artist Name" at bounding box center [659, 102] width 201 height 25
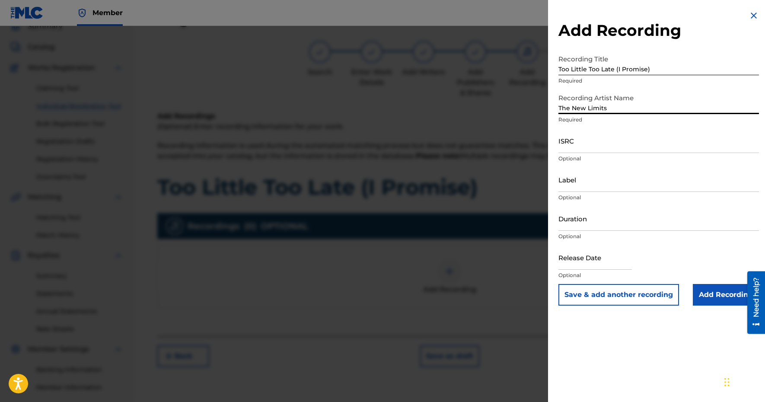
type input "The New Limits"
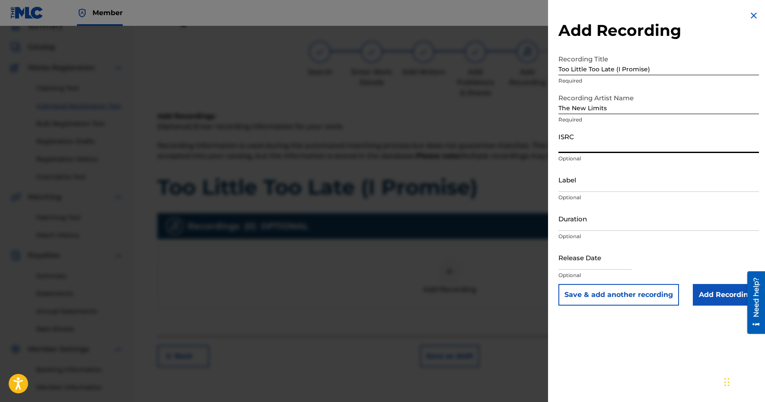
click at [592, 142] on input "ISRC" at bounding box center [659, 140] width 201 height 25
paste input "CBEYJ2545446"
type input "CBEYJ2545446"
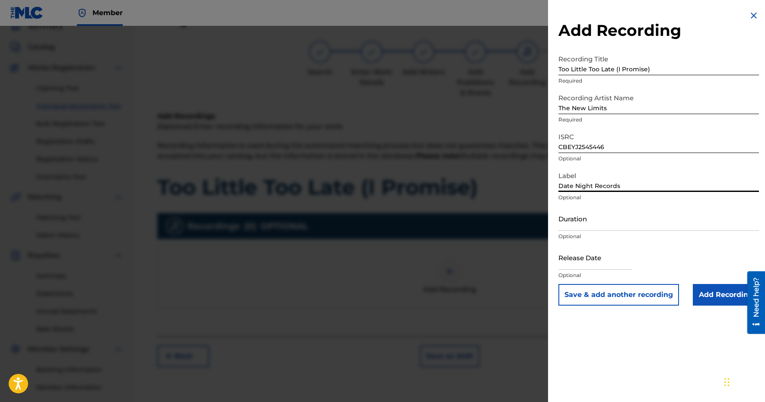
type input "Date Night Records"
click at [587, 220] on input "Duration" at bounding box center [659, 218] width 201 height 25
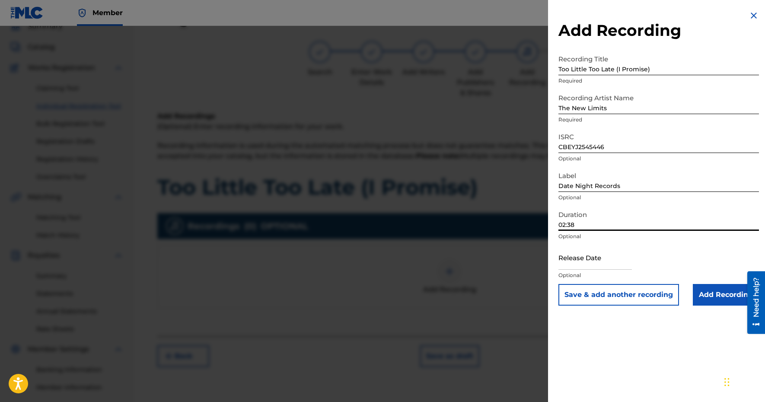
type input "02:38"
click at [603, 266] on input "text" at bounding box center [596, 257] width 74 height 25
select select "8"
select select "2025"
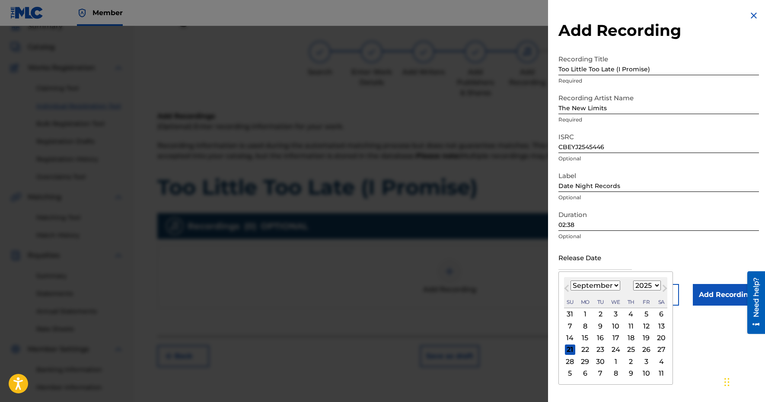
click at [644, 337] on div "19" at bounding box center [646, 338] width 10 height 10
type input "[DATE]"
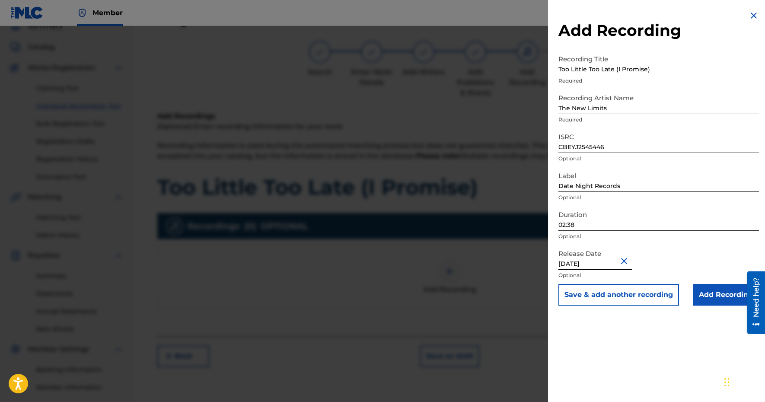
click at [713, 298] on input "Add Recording" at bounding box center [726, 295] width 66 height 22
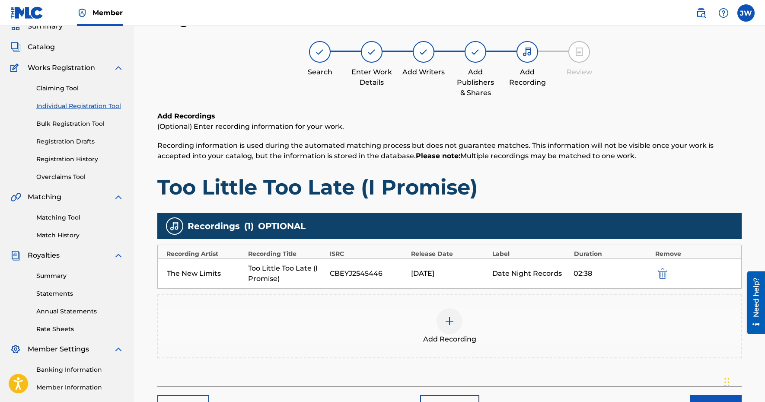
scroll to position [134, 0]
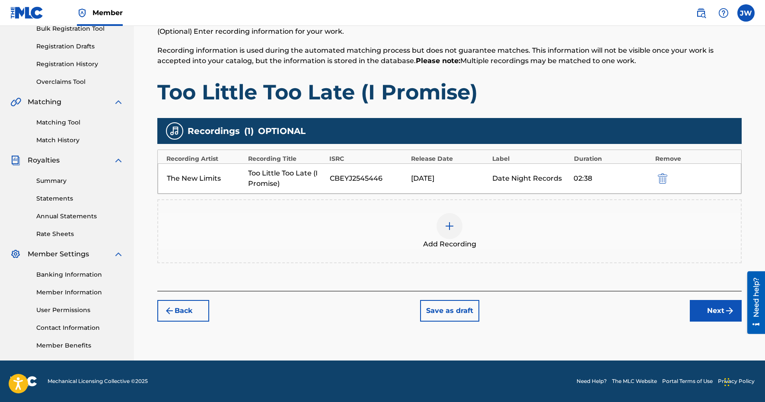
click at [726, 324] on div "Register Work Search Enter Work Details Add Writers Add Publishers & Shares Add…" at bounding box center [449, 137] width 605 height 447
click at [726, 318] on button "Next" at bounding box center [716, 311] width 52 height 22
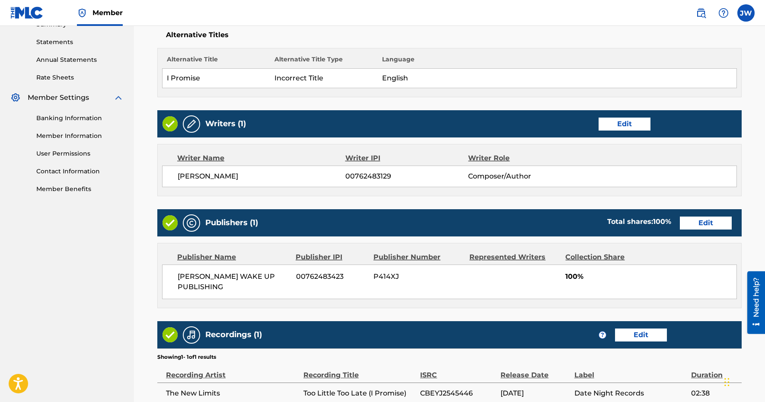
scroll to position [369, 0]
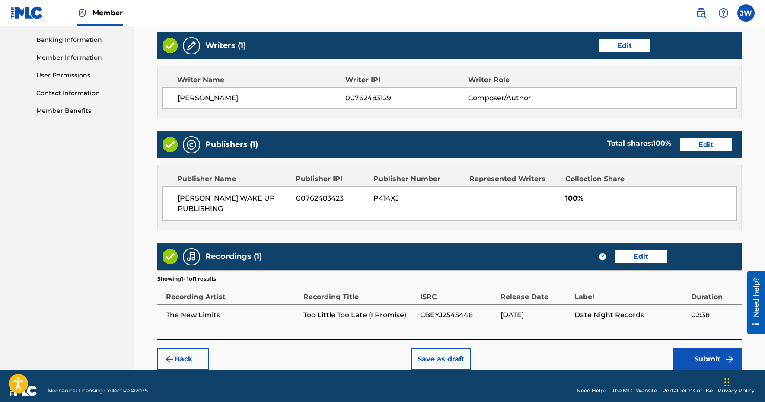
click at [704, 349] on button "Submit" at bounding box center [707, 360] width 69 height 22
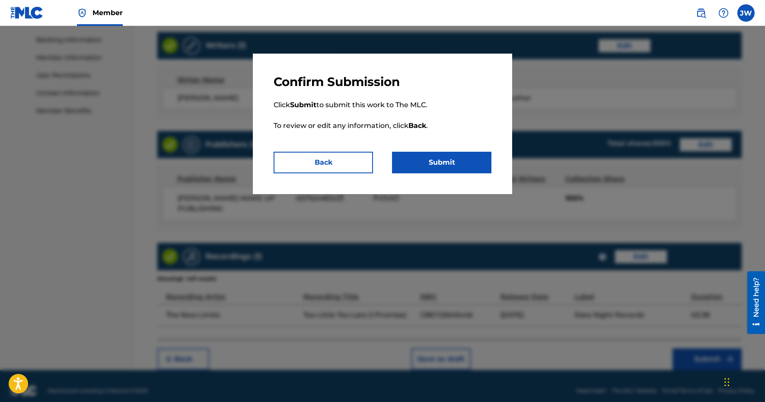
click at [449, 156] on button "Submit" at bounding box center [441, 163] width 99 height 22
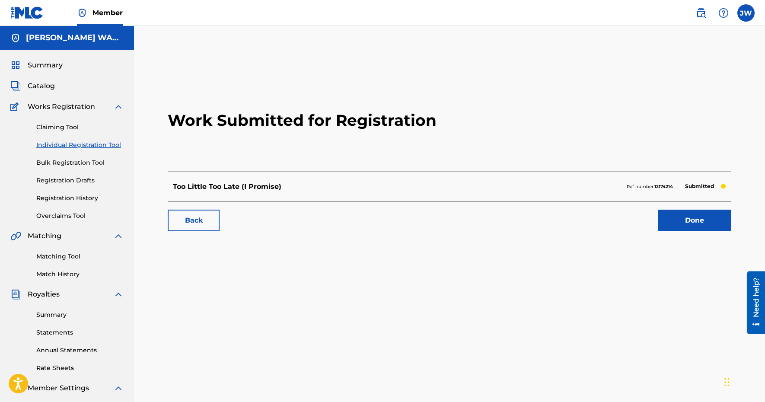
click at [682, 211] on link "Done" at bounding box center [695, 221] width 74 height 22
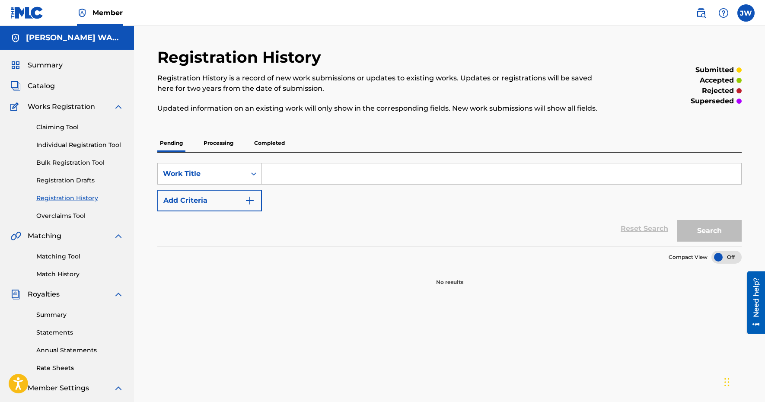
click at [397, 173] on input "Search Form" at bounding box center [502, 173] width 480 height 21
type input "O"
click at [67, 144] on link "Individual Registration Tool" at bounding box center [79, 145] width 87 height 9
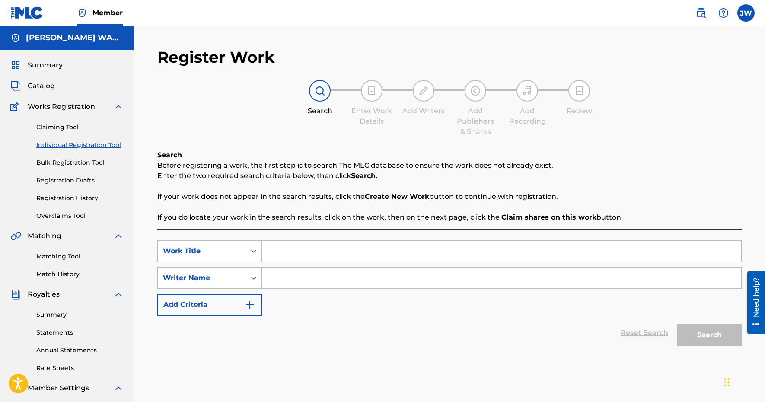
click at [296, 257] on input "Search Form" at bounding box center [502, 251] width 480 height 21
paste input "One Last Dance"
type input "One Last Dance"
click at [296, 269] on input "Search Form" at bounding box center [502, 278] width 480 height 21
type input "[PERSON_NAME]"
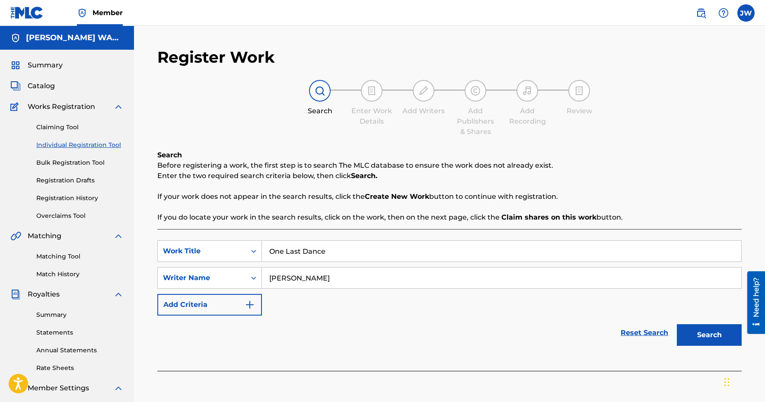
click at [690, 327] on button "Search" at bounding box center [709, 335] width 65 height 22
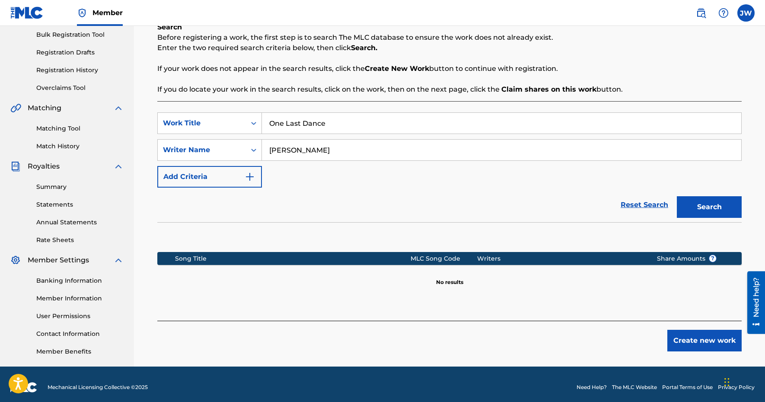
scroll to position [134, 0]
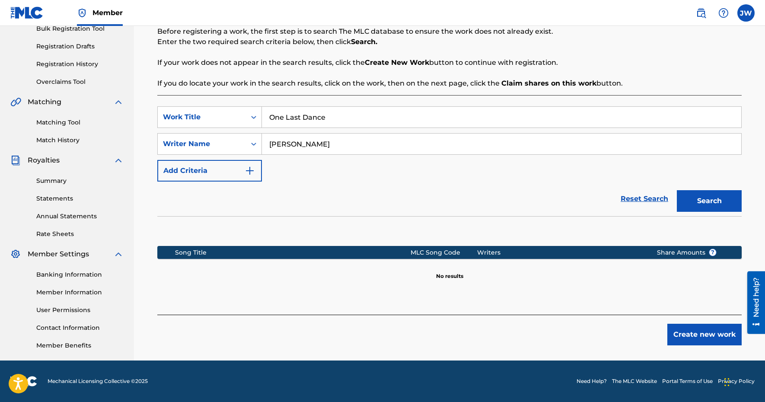
click at [698, 333] on button "Create new work" at bounding box center [705, 335] width 74 height 22
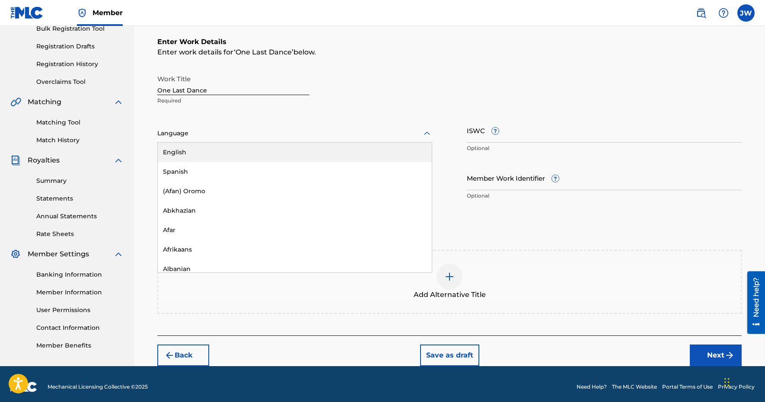
click at [240, 129] on div at bounding box center [294, 133] width 275 height 11
type input "e"
click at [236, 149] on div "English" at bounding box center [295, 152] width 274 height 19
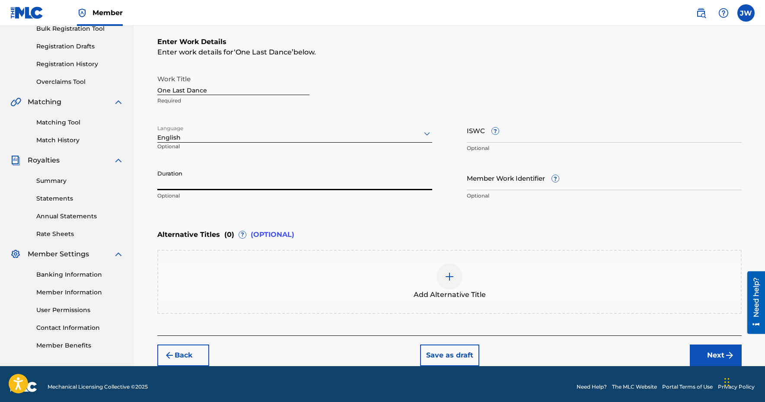
click at [243, 186] on input "Duration" at bounding box center [294, 178] width 275 height 25
paste input "02:50"
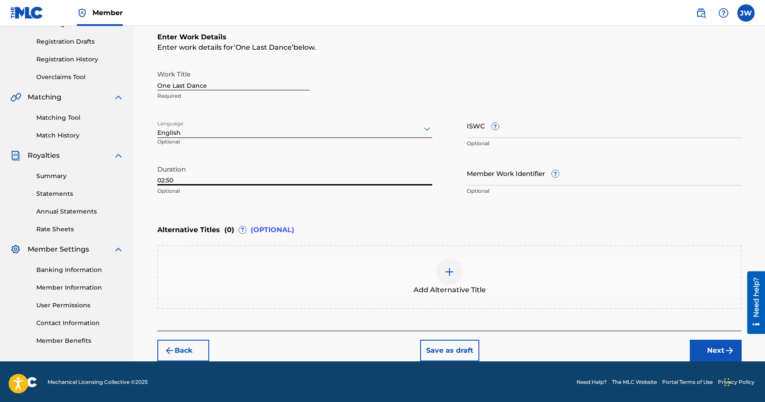
type input "02:50"
click at [707, 349] on button "Next" at bounding box center [716, 351] width 52 height 22
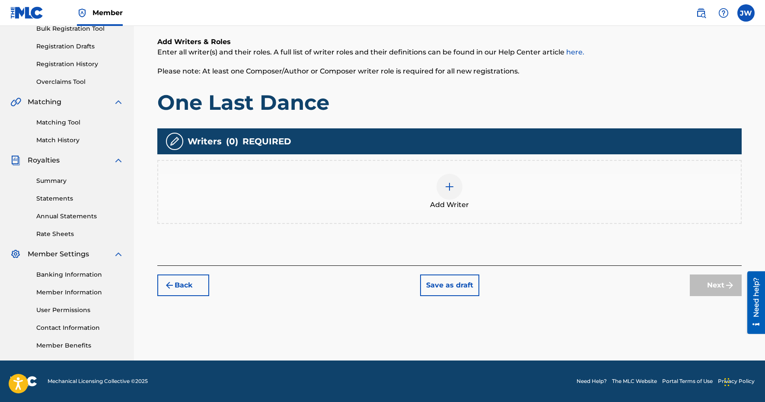
click at [454, 195] on div at bounding box center [450, 187] width 26 height 26
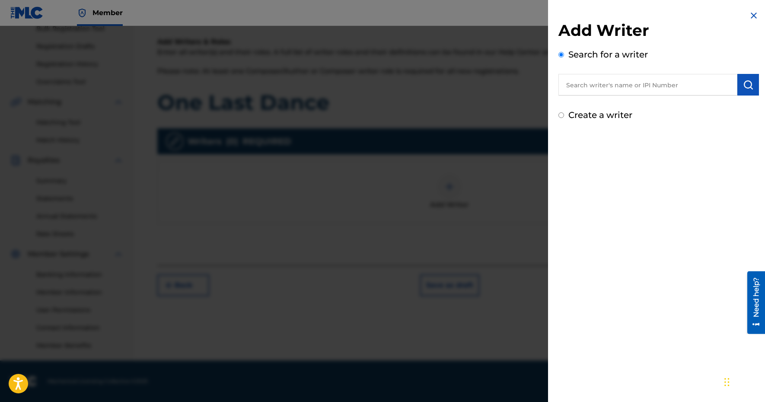
click at [627, 83] on input "text" at bounding box center [648, 85] width 179 height 22
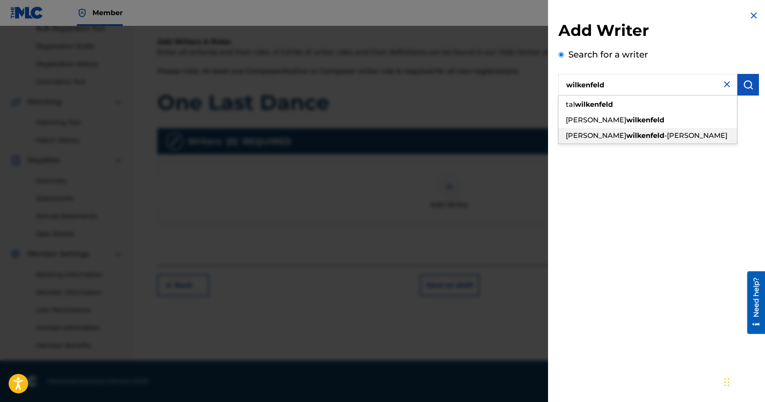
click at [616, 128] on div "[PERSON_NAME]" at bounding box center [648, 136] width 179 height 16
type input "[PERSON_NAME]"
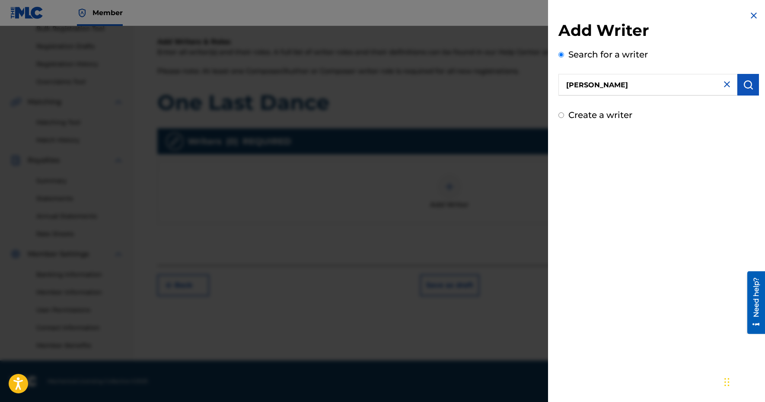
click at [751, 91] on button "submit" at bounding box center [749, 85] width 22 height 22
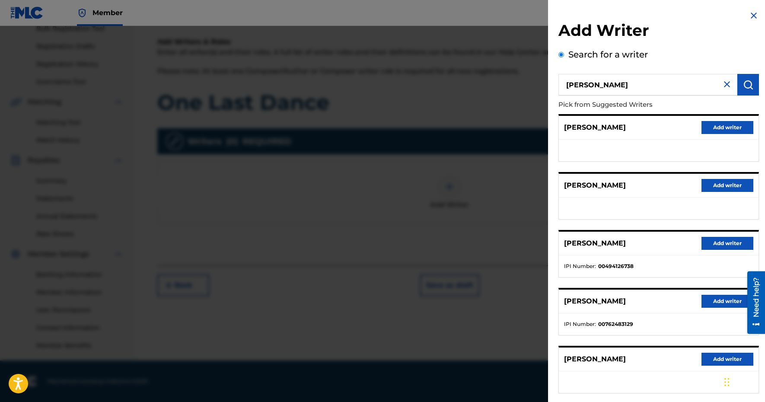
click at [722, 297] on button "Add writer" at bounding box center [728, 301] width 52 height 13
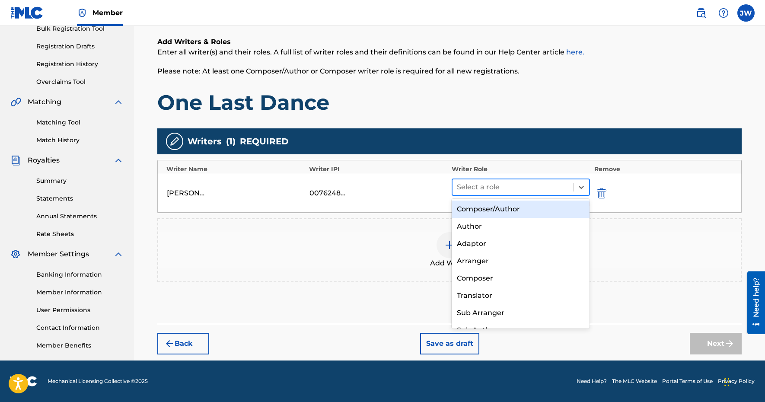
click at [509, 192] on div at bounding box center [513, 187] width 112 height 12
click at [504, 213] on div "Composer/Author" at bounding box center [521, 209] width 138 height 17
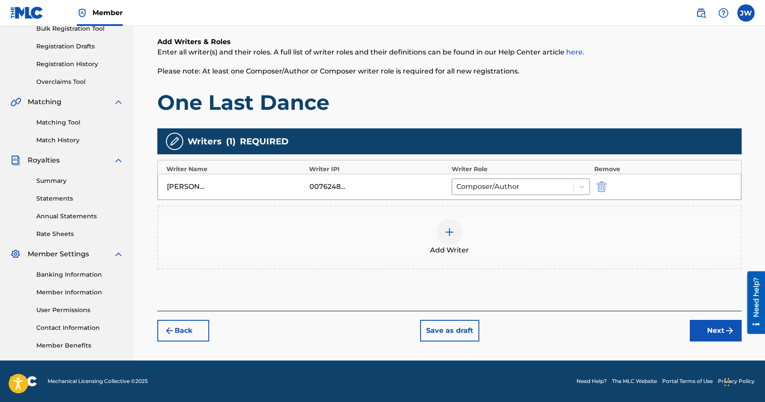
click at [729, 325] on button "Next" at bounding box center [716, 331] width 52 height 22
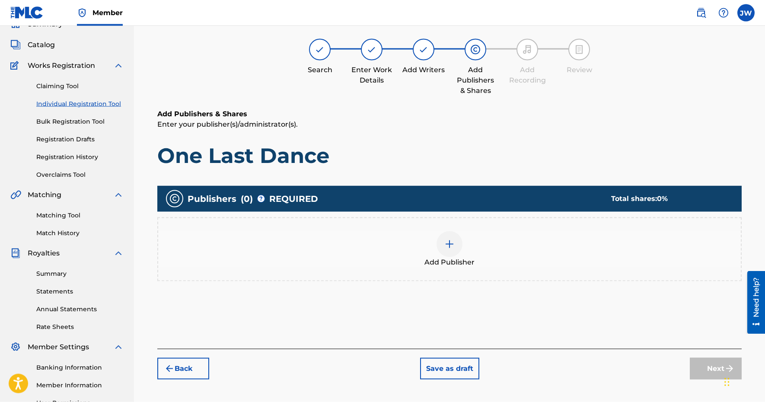
scroll to position [39, 0]
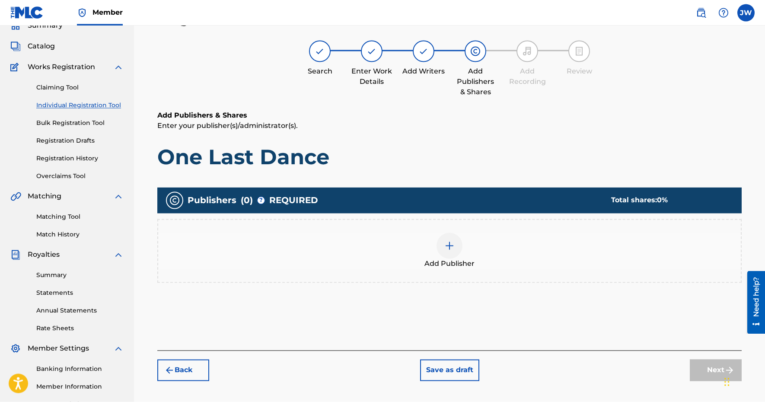
click at [424, 234] on div "Add Publisher" at bounding box center [449, 251] width 583 height 36
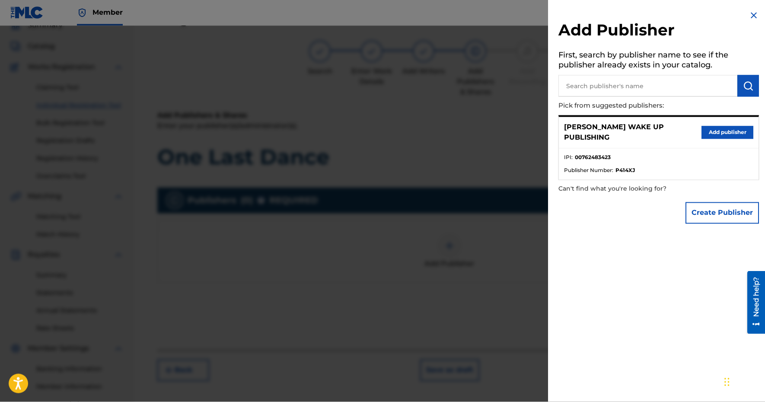
click at [727, 128] on button "Add publisher" at bounding box center [728, 132] width 52 height 13
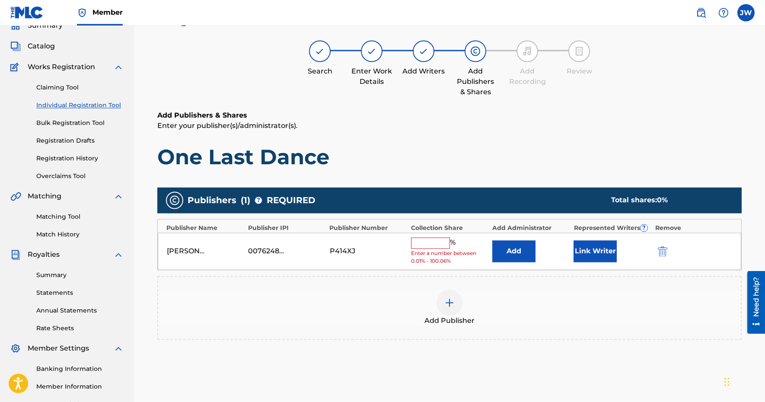
click at [422, 239] on input "text" at bounding box center [430, 243] width 39 height 11
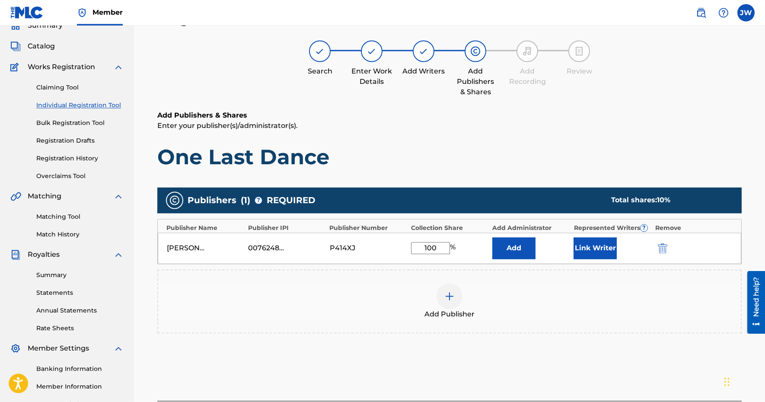
type input "100"
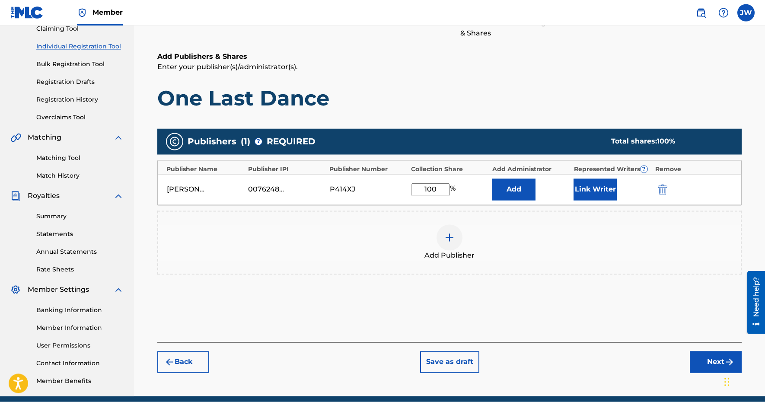
scroll to position [134, 0]
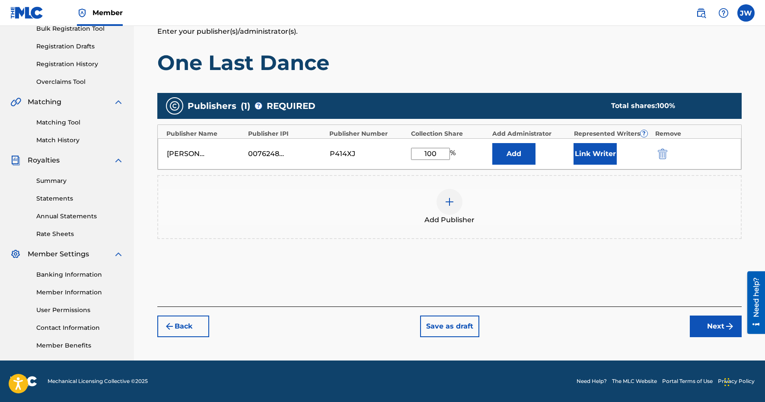
click at [728, 331] on img "submit" at bounding box center [730, 326] width 10 height 10
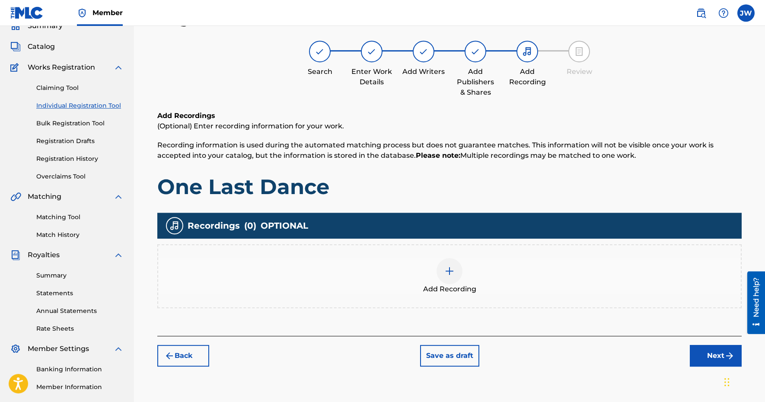
scroll to position [39, 0]
click at [462, 272] on div at bounding box center [450, 272] width 26 height 26
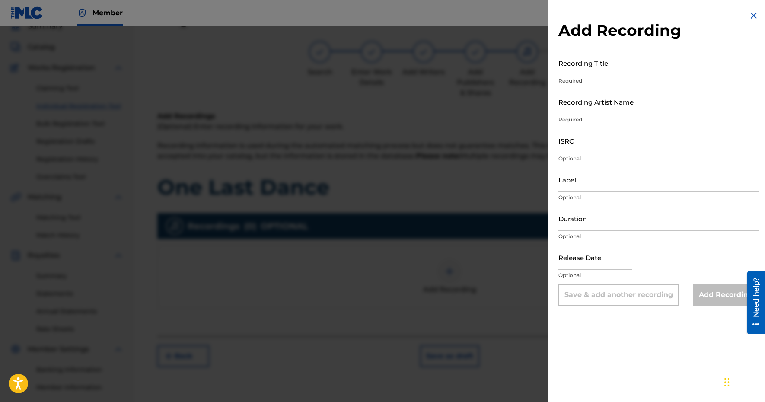
click at [582, 252] on input "text" at bounding box center [596, 257] width 74 height 25
select select "8"
select select "2025"
click at [584, 224] on input "Duration" at bounding box center [659, 218] width 201 height 25
click at [582, 137] on input "ISRC" at bounding box center [659, 140] width 201 height 25
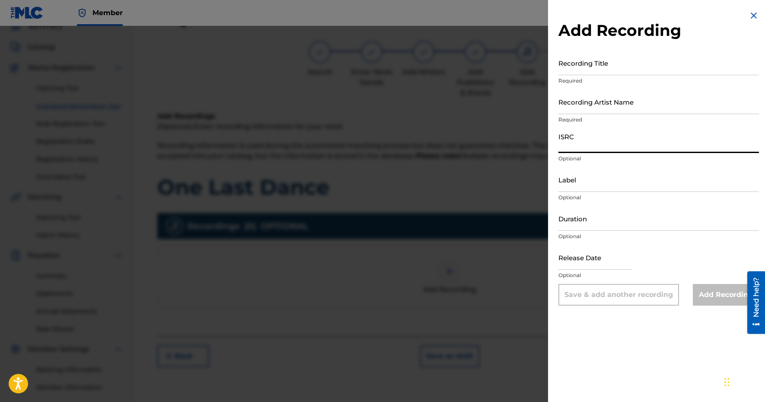
paste input "CBEYJ2545448"
type input "CBEYJ2545448"
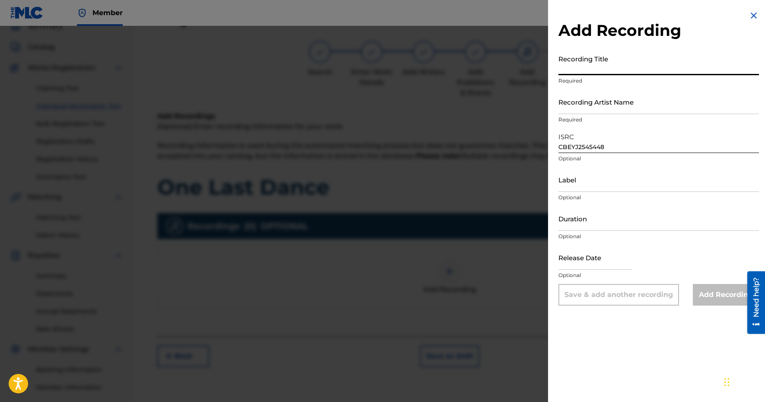
click at [586, 60] on input "Recording Title" at bounding box center [659, 63] width 201 height 25
type input "One Last Dance"
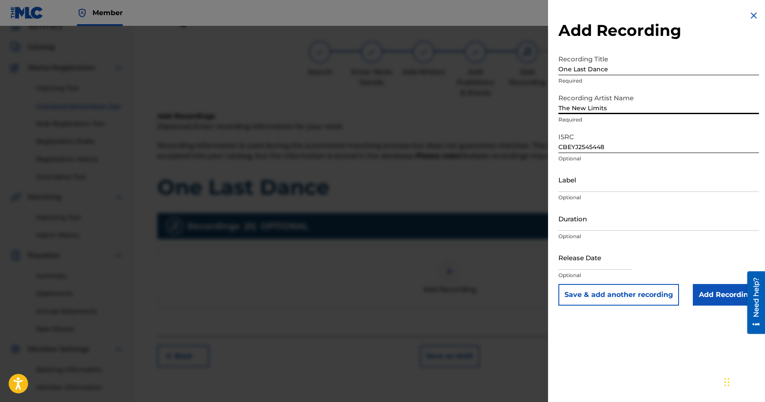
type input "The New Limits"
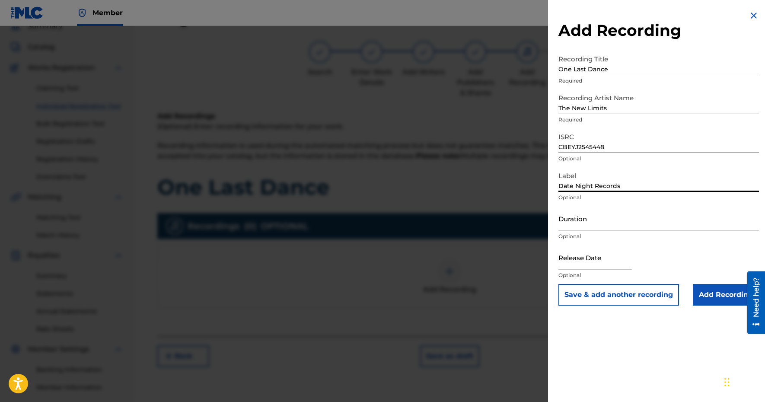
type input "Date Night Records"
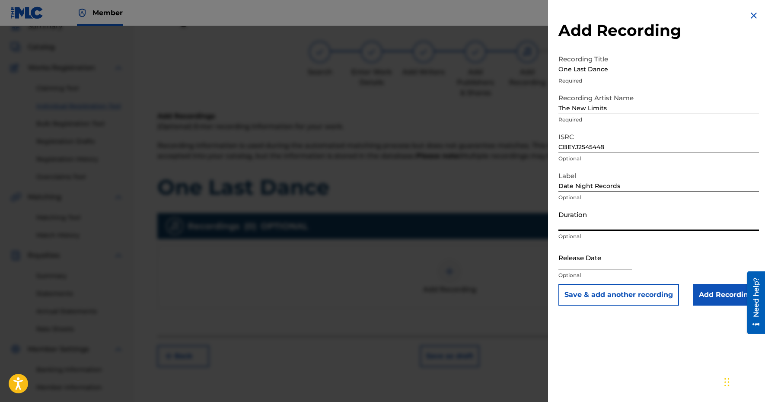
click at [579, 225] on input "Duration" at bounding box center [659, 218] width 201 height 25
type input "02:50"
type input "S"
click at [601, 265] on input "text" at bounding box center [596, 257] width 74 height 25
select select "8"
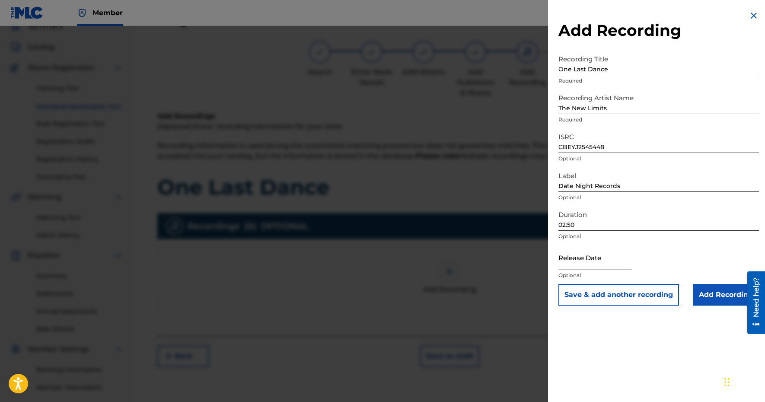
select select "2025"
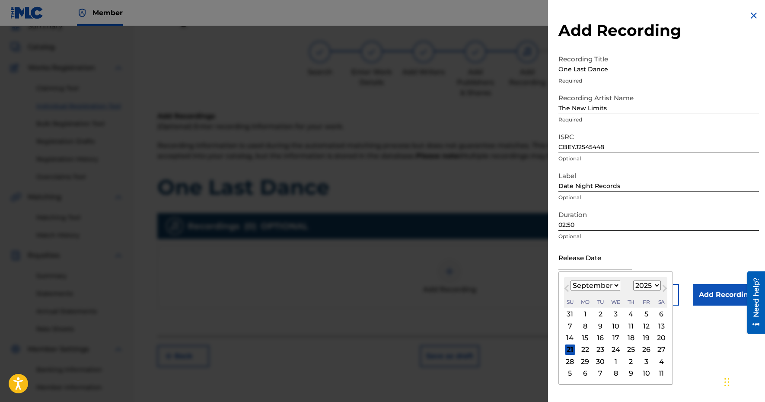
click at [643, 335] on div "19" at bounding box center [646, 338] width 10 height 10
type input "[DATE]"
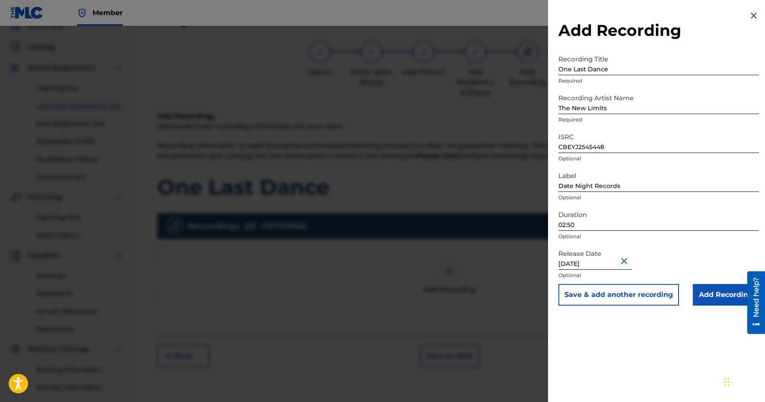
click at [718, 296] on input "Add Recording" at bounding box center [726, 295] width 66 height 22
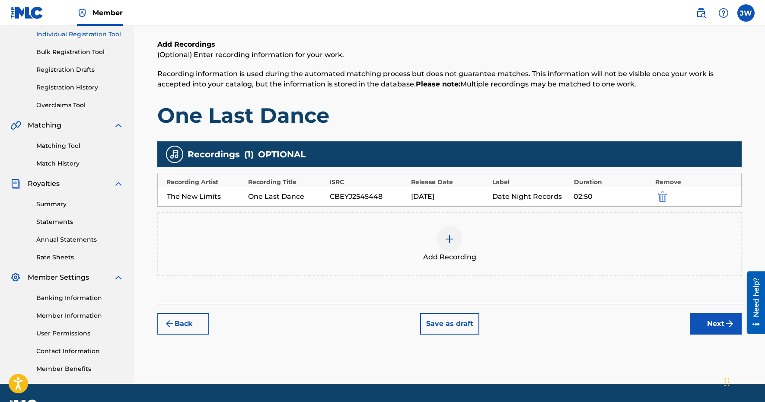
click at [708, 330] on button "Next" at bounding box center [716, 324] width 52 height 22
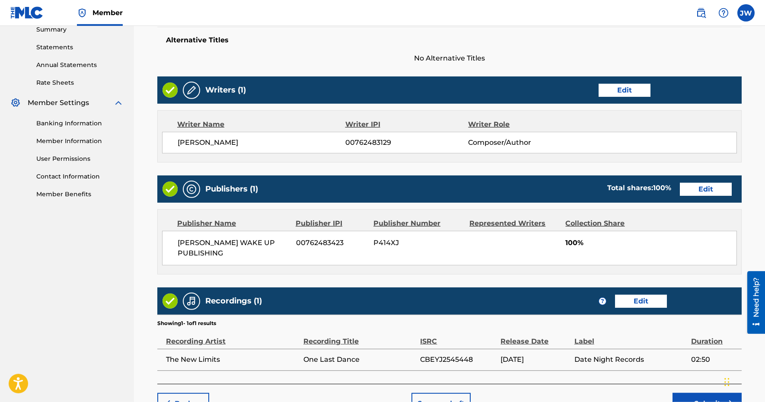
scroll to position [329, 0]
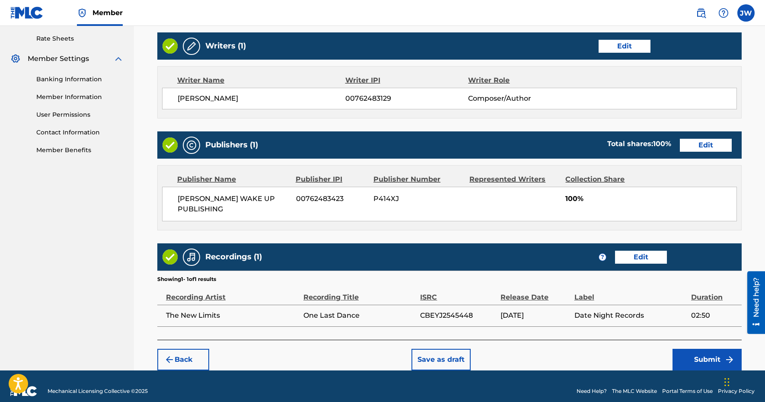
click at [703, 349] on button "Submit" at bounding box center [707, 360] width 69 height 22
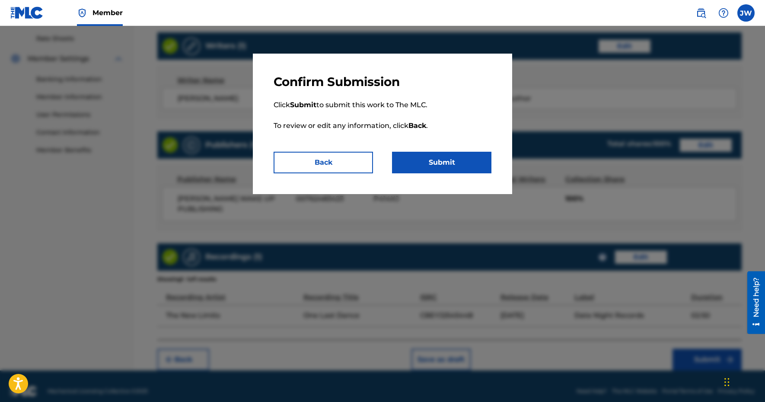
click at [443, 151] on p "Click Submit to submit this work to The MLC. To review or edit any information,…" at bounding box center [383, 121] width 218 height 62
click at [443, 164] on button "Submit" at bounding box center [441, 163] width 99 height 22
